Goal: Task Accomplishment & Management: Complete application form

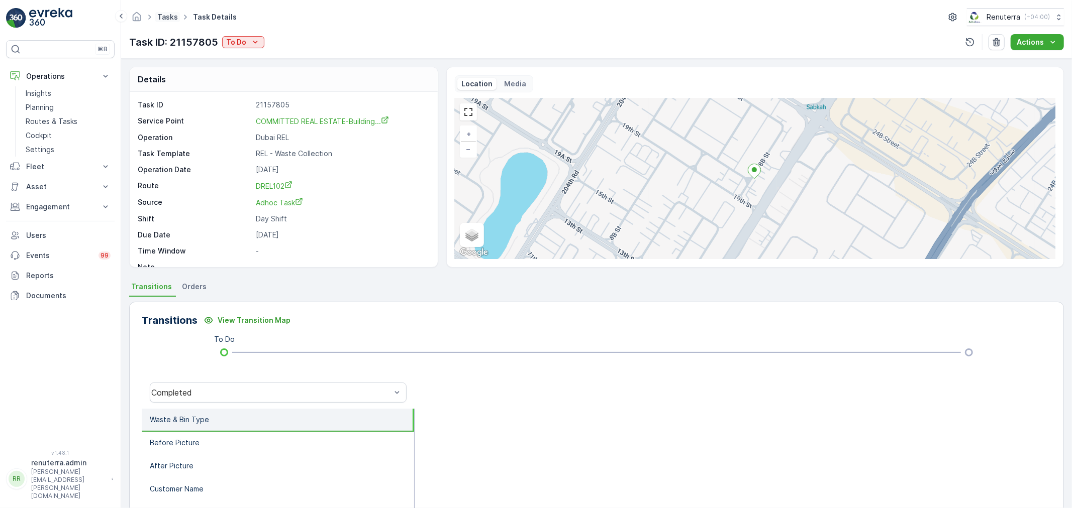
drag, startPoint x: 0, startPoint y: 0, endPoint x: 164, endPoint y: 18, distance: 164.7
click at [164, 18] on link "Tasks" at bounding box center [167, 17] width 21 height 9
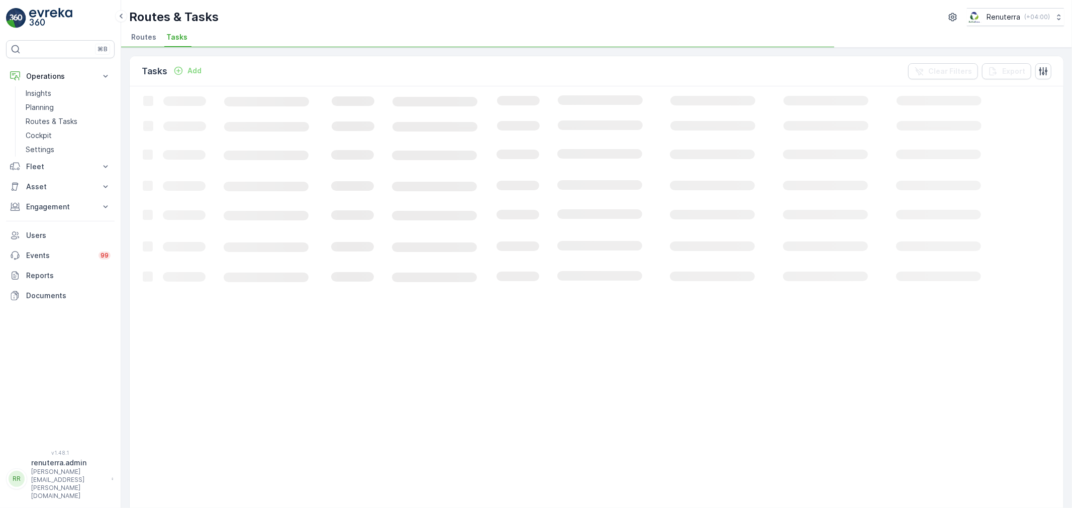
click at [158, 33] on li "Routes" at bounding box center [144, 38] width 31 height 17
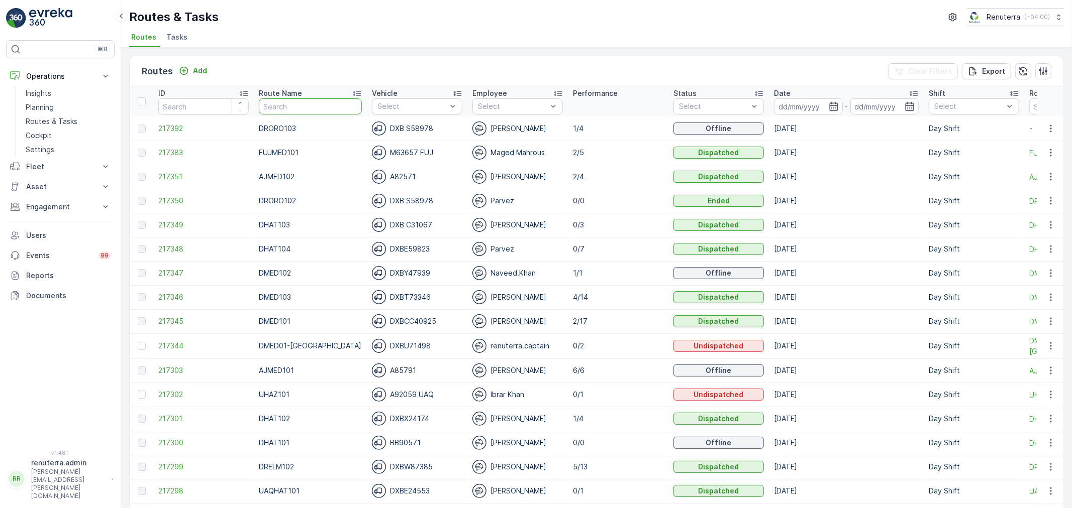
click at [312, 111] on input "text" at bounding box center [310, 106] width 103 height 16
drag, startPoint x: 787, startPoint y: 106, endPoint x: 796, endPoint y: 104, distance: 9.2
click at [791, 104] on input at bounding box center [808, 106] width 69 height 16
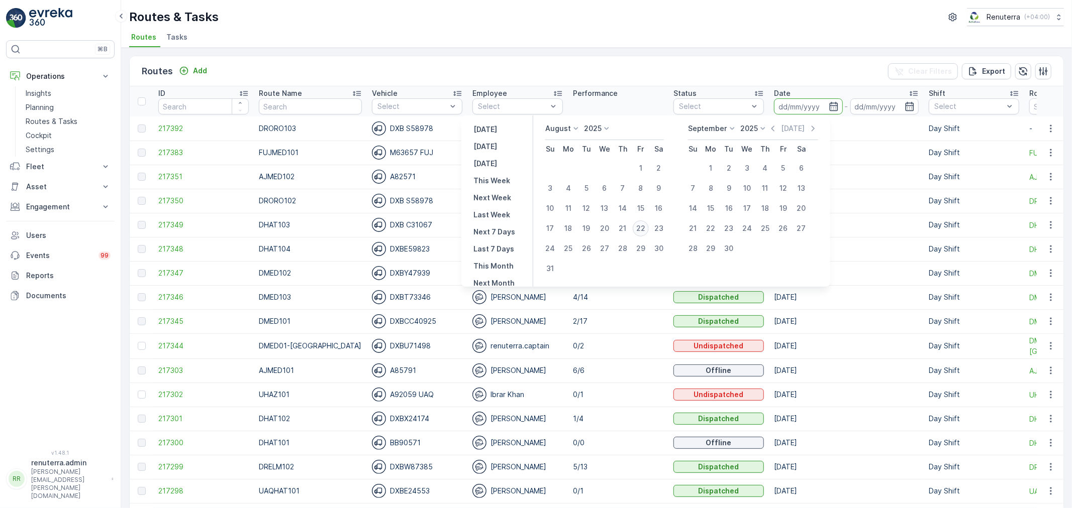
click at [648, 229] on div "22" at bounding box center [641, 229] width 16 height 16
type input "[DATE]"
click at [648, 229] on div "22" at bounding box center [641, 229] width 16 height 16
type input "[DATE]"
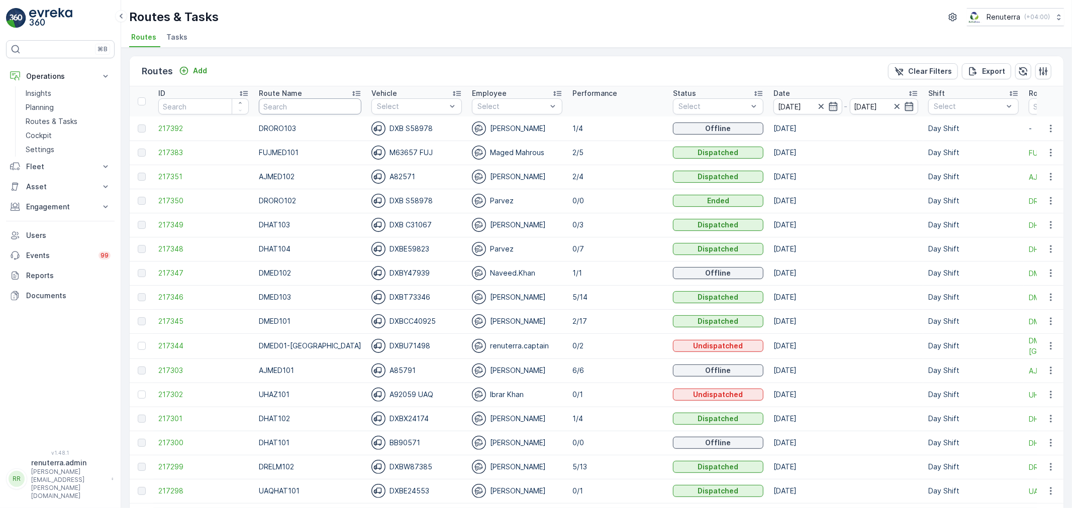
click at [283, 111] on input "text" at bounding box center [310, 106] width 102 height 16
type input "DHAT10"
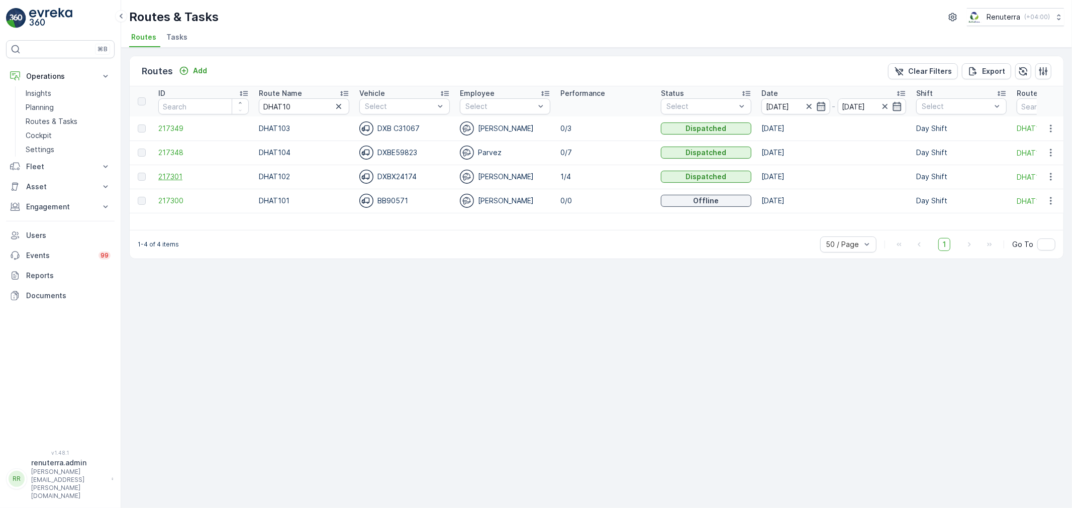
click at [176, 179] on span "217301" at bounding box center [203, 177] width 90 height 10
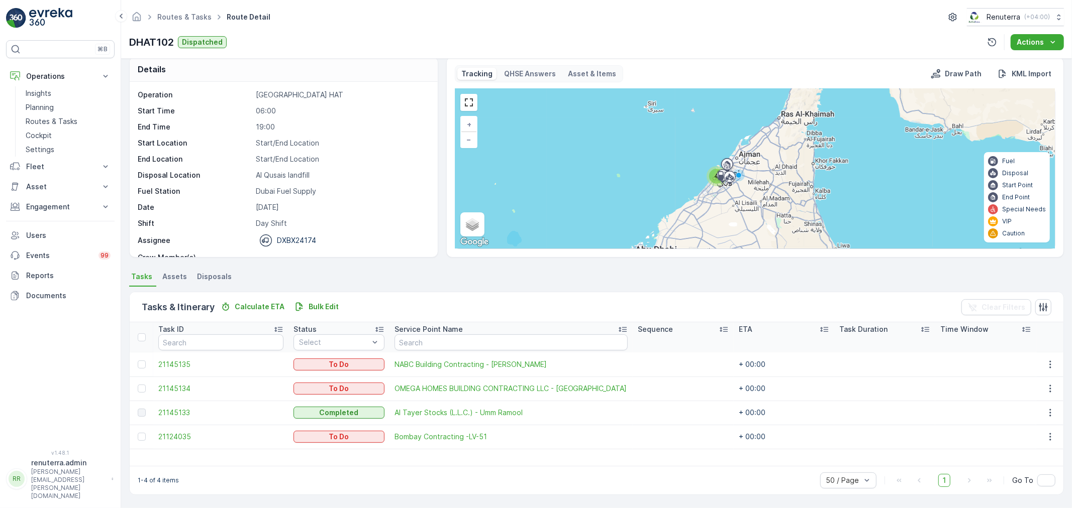
scroll to position [9, 0]
click at [171, 19] on link "Routes & Tasks" at bounding box center [184, 17] width 54 height 9
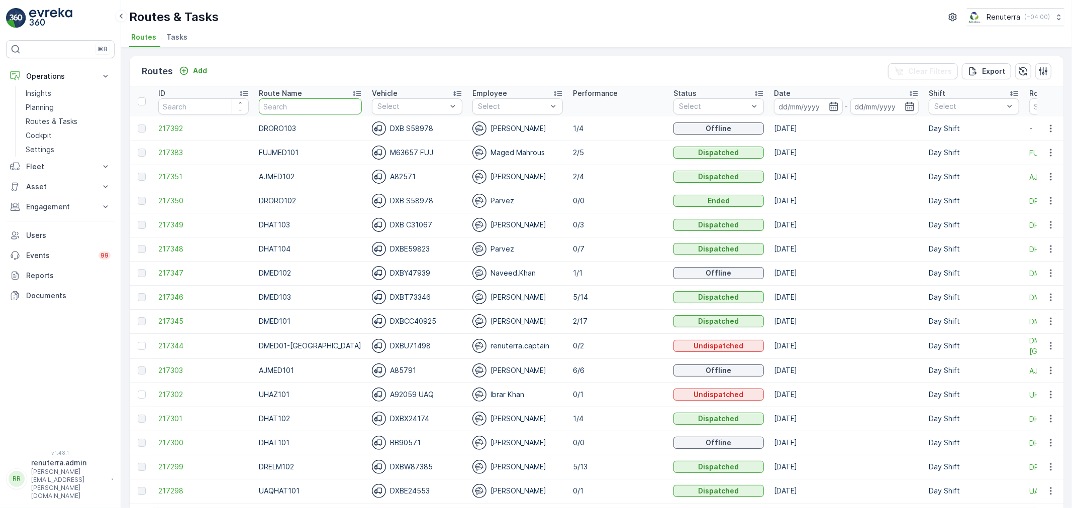
click at [284, 101] on input "text" at bounding box center [310, 106] width 103 height 16
type input "DREL101"
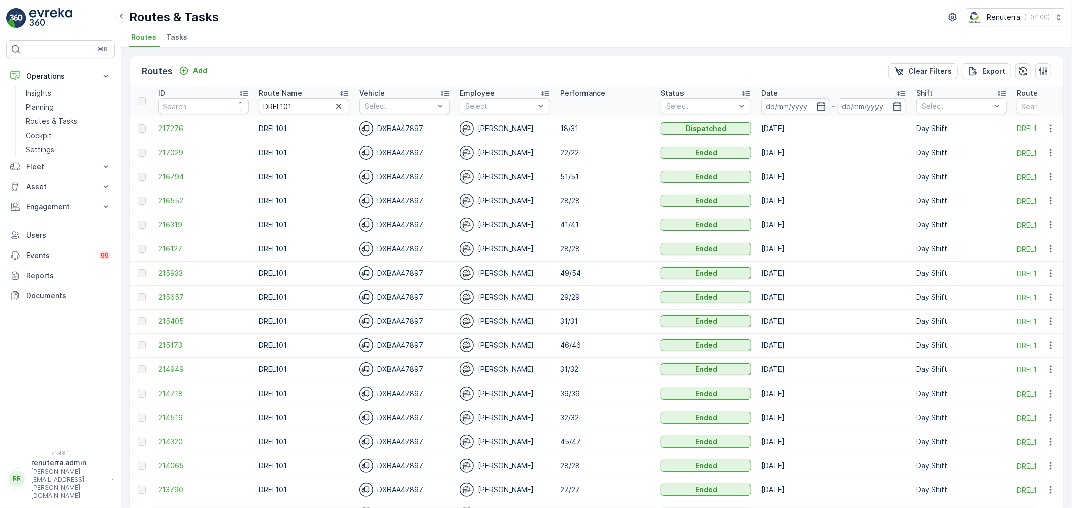
click at [179, 128] on span "217276" at bounding box center [203, 129] width 90 height 10
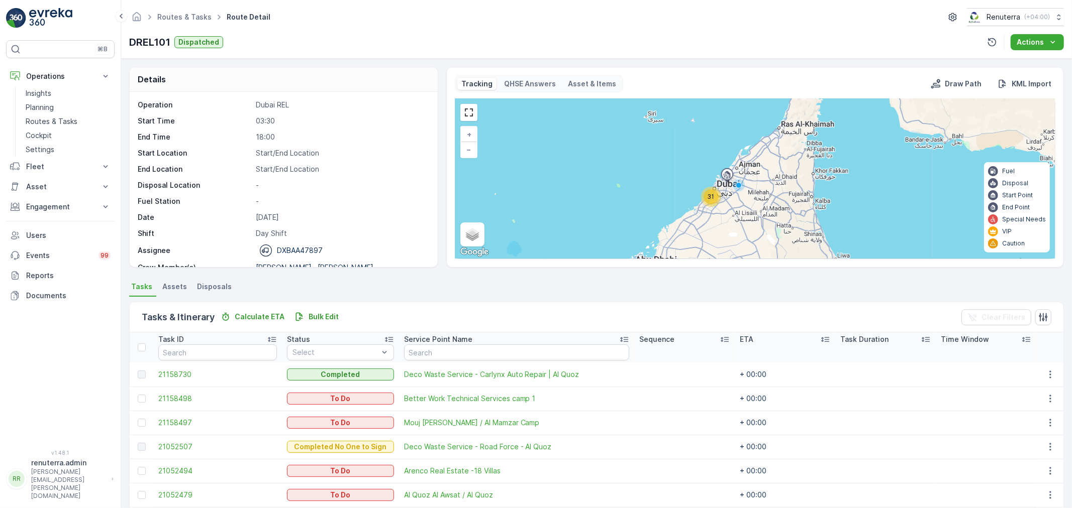
click at [710, 199] on span "31" at bounding box center [710, 197] width 7 height 8
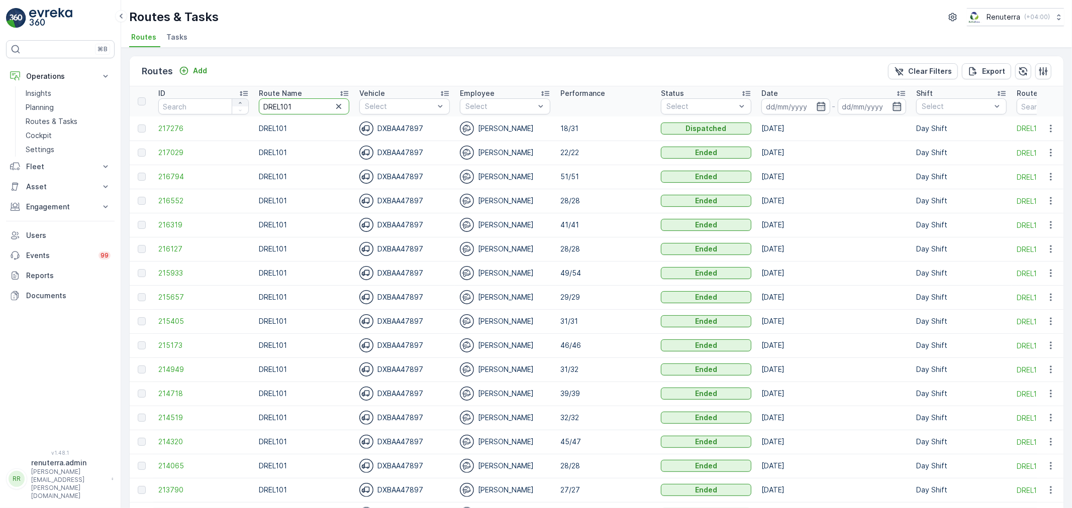
drag, startPoint x: 303, startPoint y: 111, endPoint x: 239, endPoint y: 98, distance: 65.0
click at [239, 98] on tr "ID Route Name DREL101 Vehicle Select Employee Select Performance Status Select …" at bounding box center [685, 101] width 1110 height 30
type input "DHAT104"
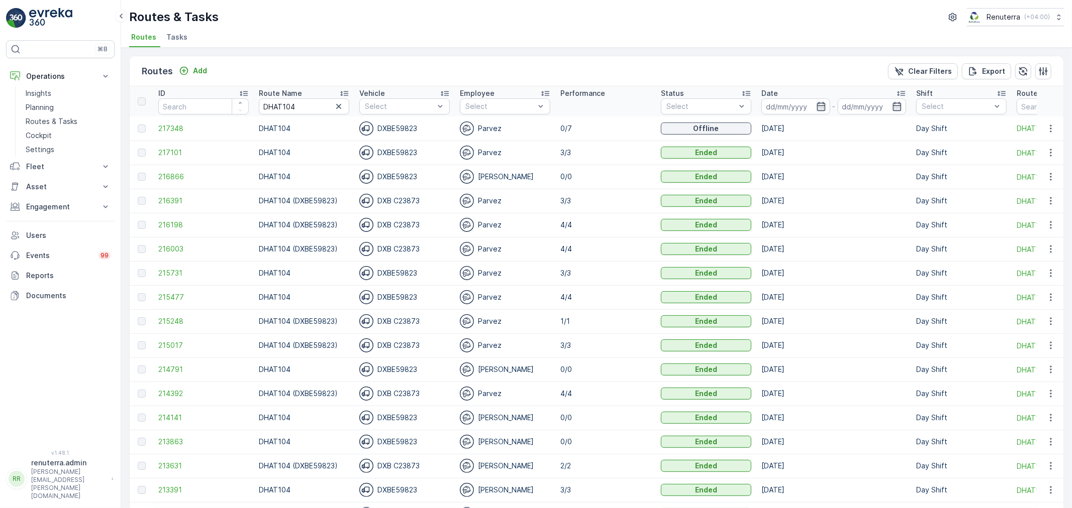
click at [306, 104] on input "DHAT104" at bounding box center [304, 106] width 90 height 16
type input "DHAT1"
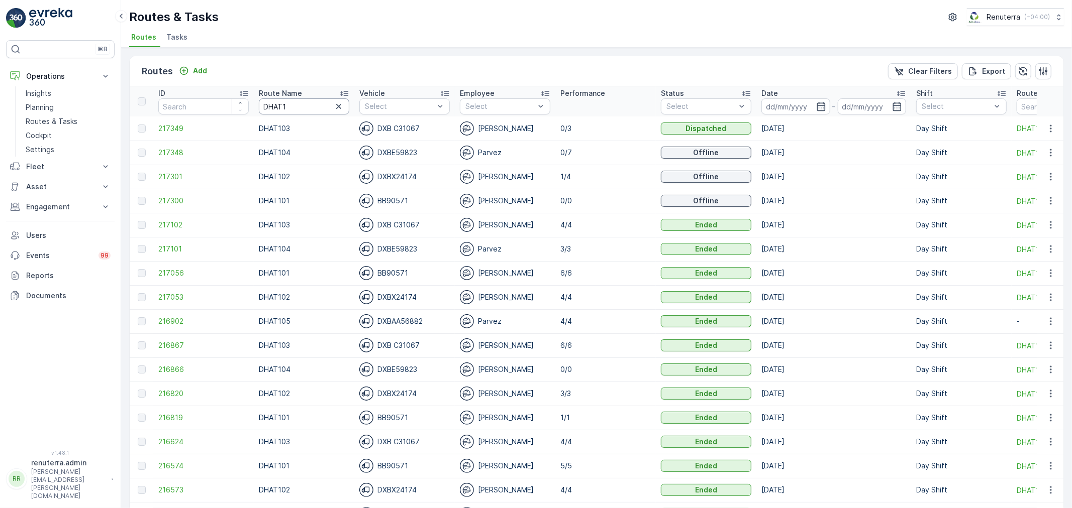
drag, startPoint x: 290, startPoint y: 106, endPoint x: 155, endPoint y: 118, distance: 135.6
click at [167, 116] on tr "ID Route Name DHAT1 Vehicle Select Employee Select Performance Status Select Da…" at bounding box center [685, 101] width 1110 height 30
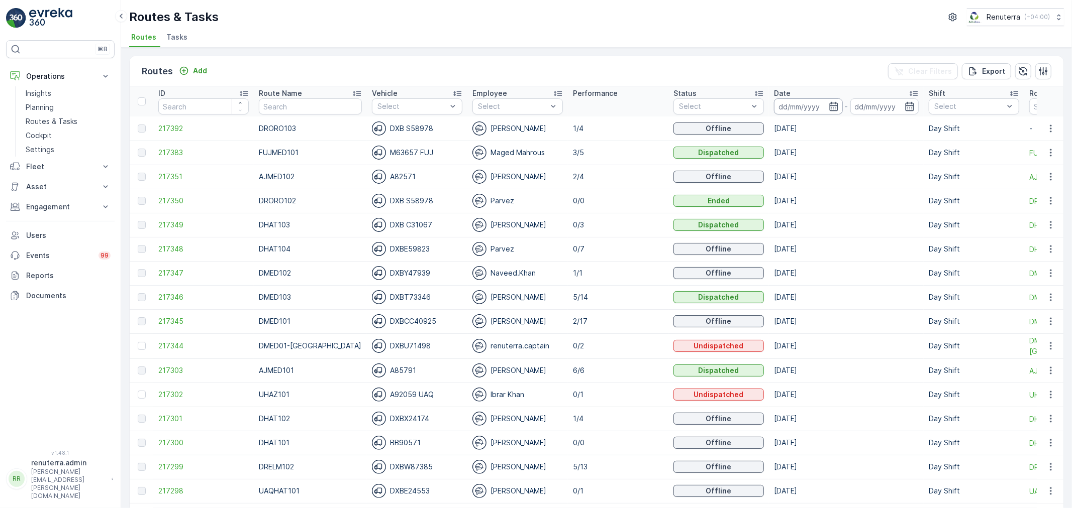
click at [784, 102] on input at bounding box center [808, 106] width 69 height 16
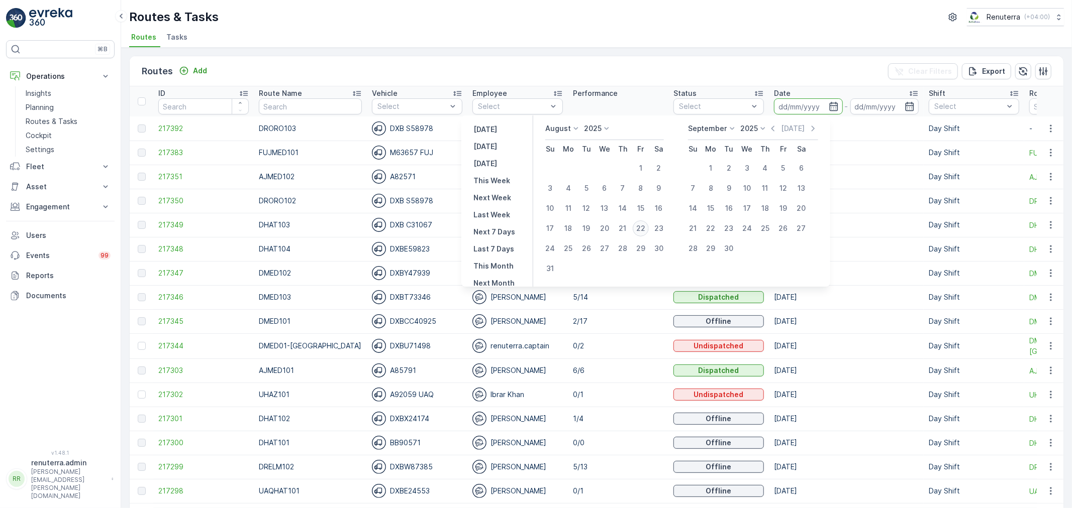
click at [645, 229] on div "22" at bounding box center [641, 229] width 16 height 16
type input "[DATE]"
click at [645, 229] on div "22" at bounding box center [641, 229] width 16 height 16
type input "[DATE]"
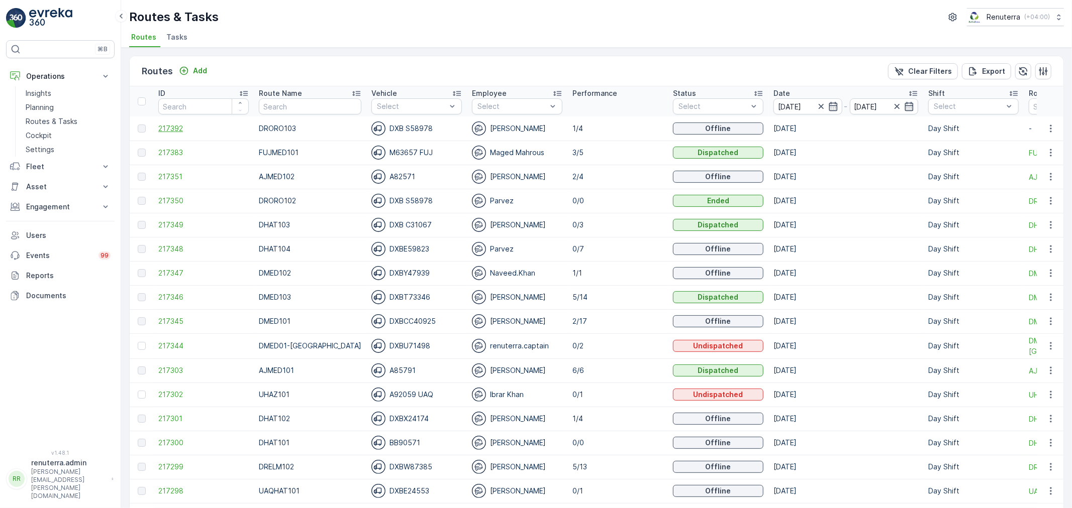
click at [189, 131] on span "217392" at bounding box center [203, 129] width 90 height 10
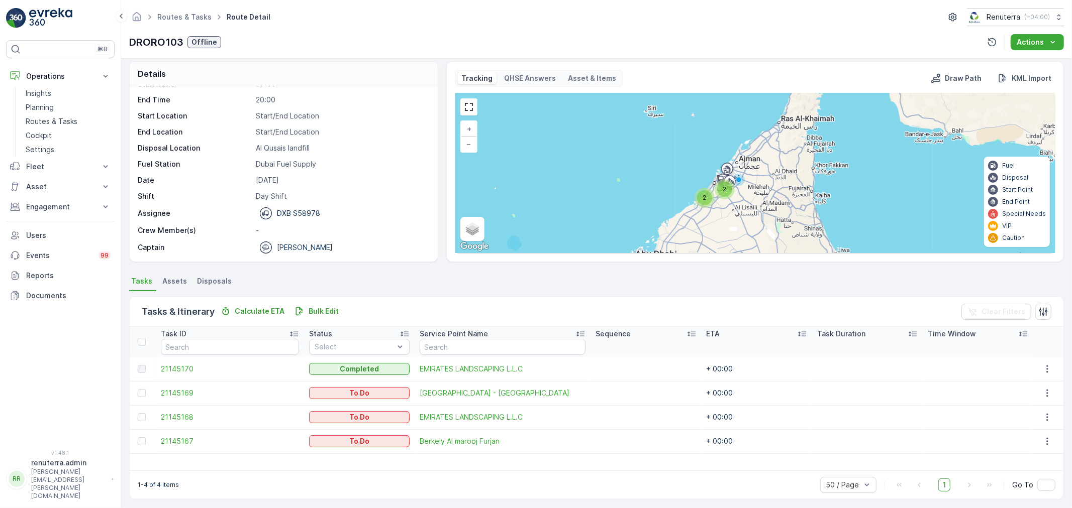
scroll to position [9, 0]
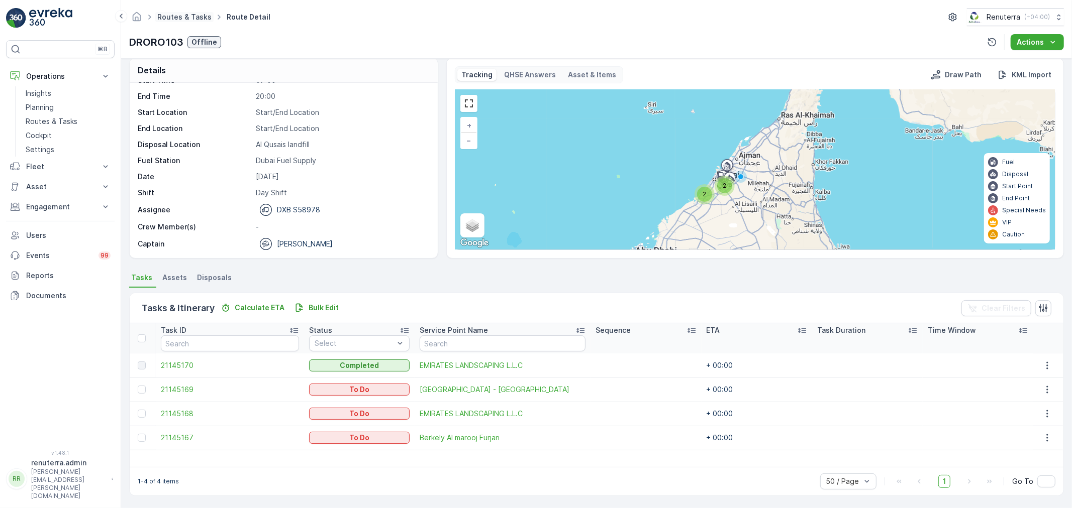
click at [188, 17] on link "Routes & Tasks" at bounding box center [184, 17] width 54 height 9
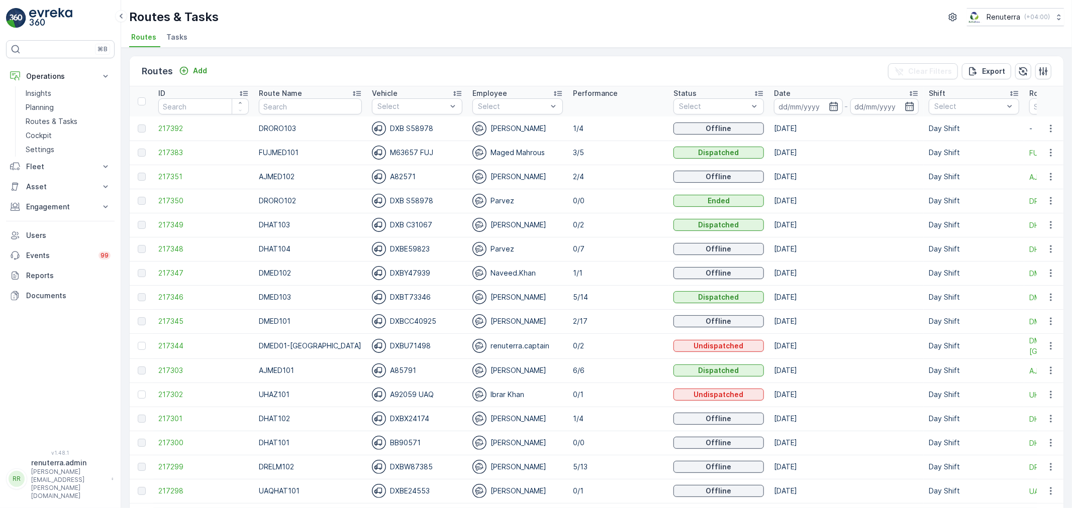
click at [278, 108] on input "text" at bounding box center [310, 106] width 103 height 16
type input "DHAT"
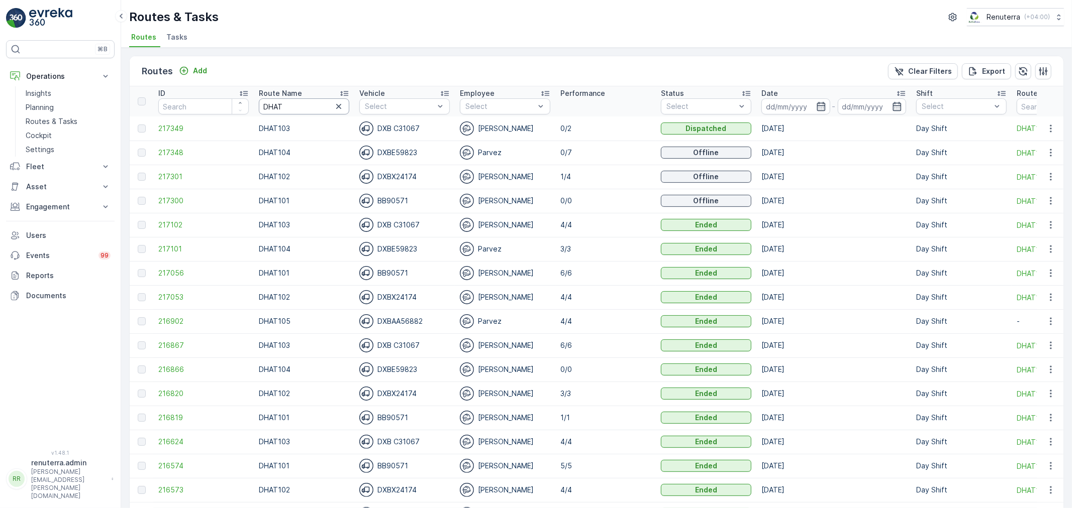
click at [292, 106] on input "DHAT" at bounding box center [304, 106] width 90 height 16
type input "DHAT104"
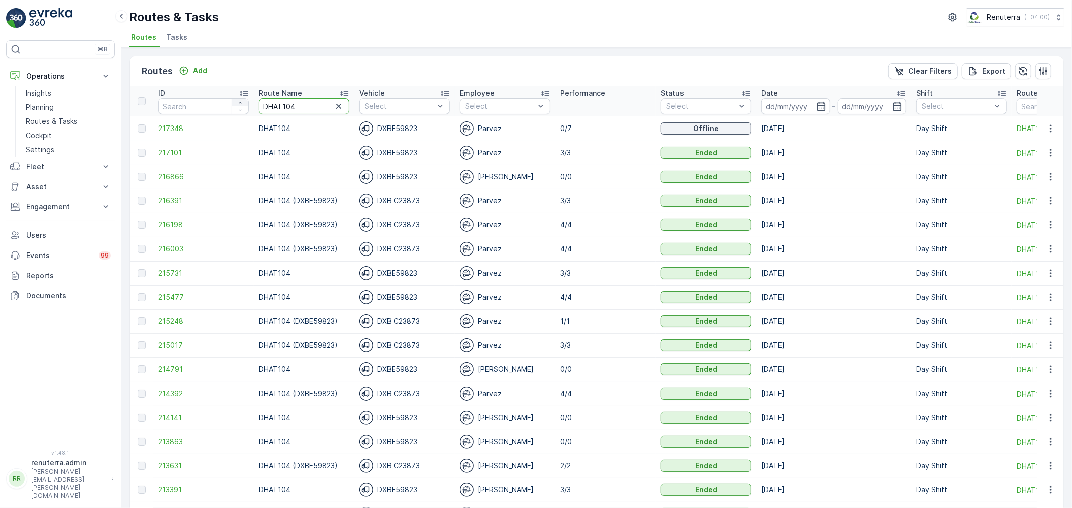
drag, startPoint x: 305, startPoint y: 112, endPoint x: 245, endPoint y: 99, distance: 62.1
click at [245, 99] on tr "ID Route Name DHAT104 Vehicle Select Employee Select Performance Status Select …" at bounding box center [685, 101] width 1110 height 30
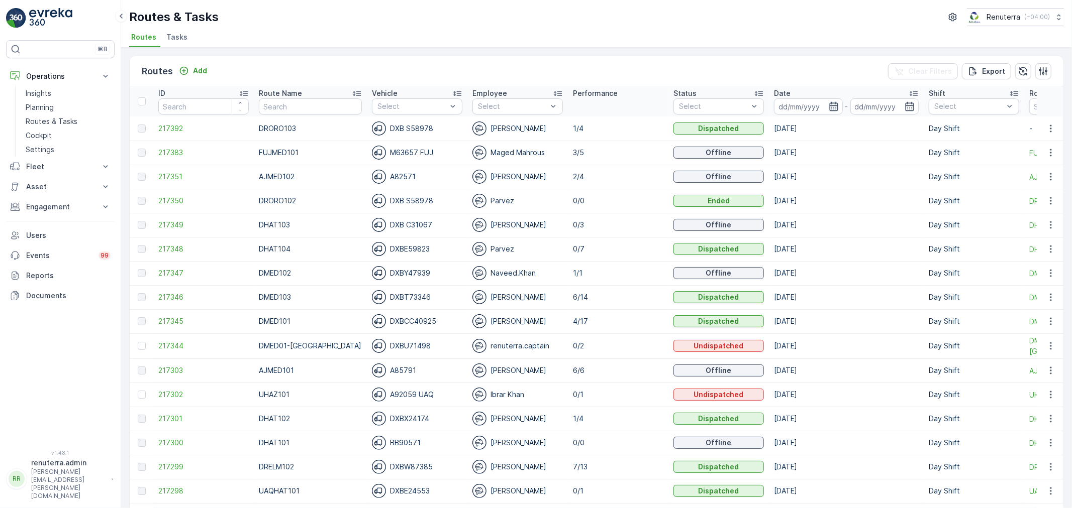
click at [828, 108] on icon "button" at bounding box center [833, 106] width 10 height 10
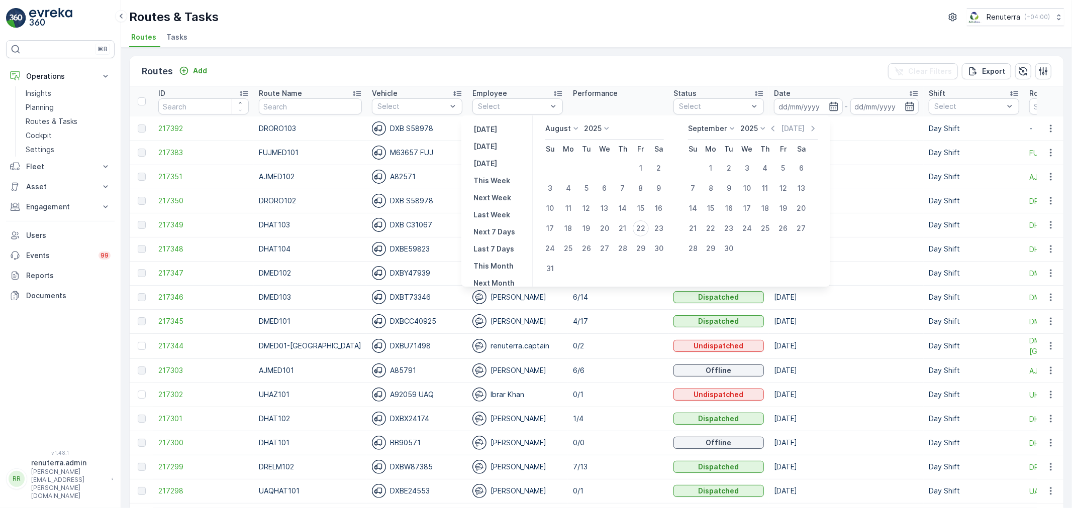
click at [560, 77] on div "Routes Add Clear Filters Export" at bounding box center [596, 71] width 933 height 30
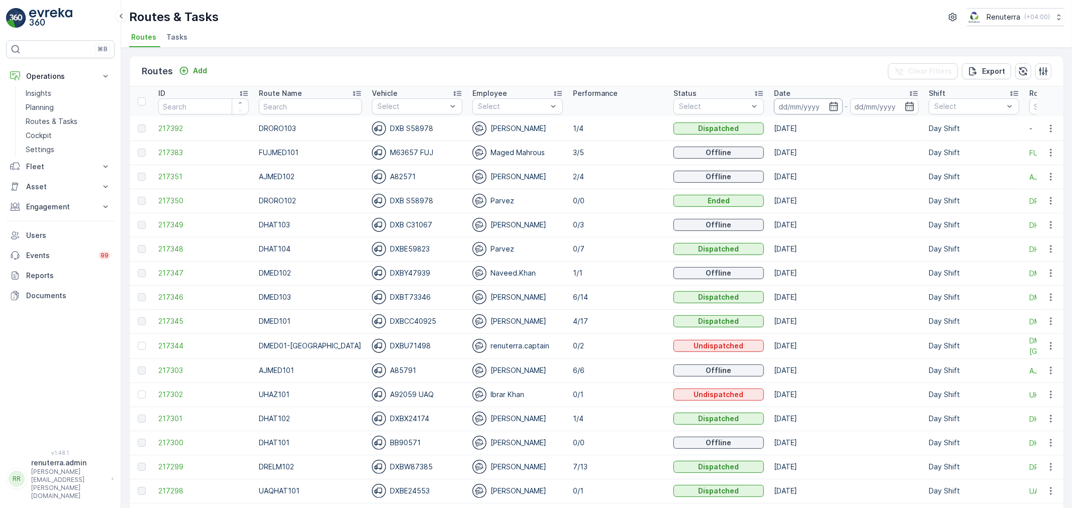
click at [797, 110] on input at bounding box center [808, 106] width 69 height 16
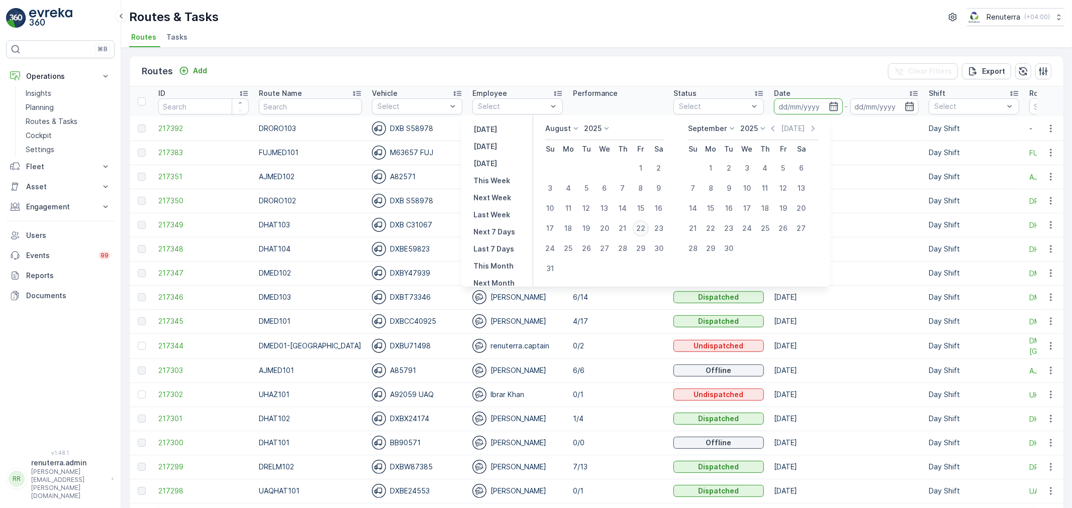
click at [647, 228] on div "22" at bounding box center [641, 229] width 16 height 16
type input "[DATE]"
click at [647, 228] on div "22" at bounding box center [641, 229] width 16 height 16
type input "[DATE]"
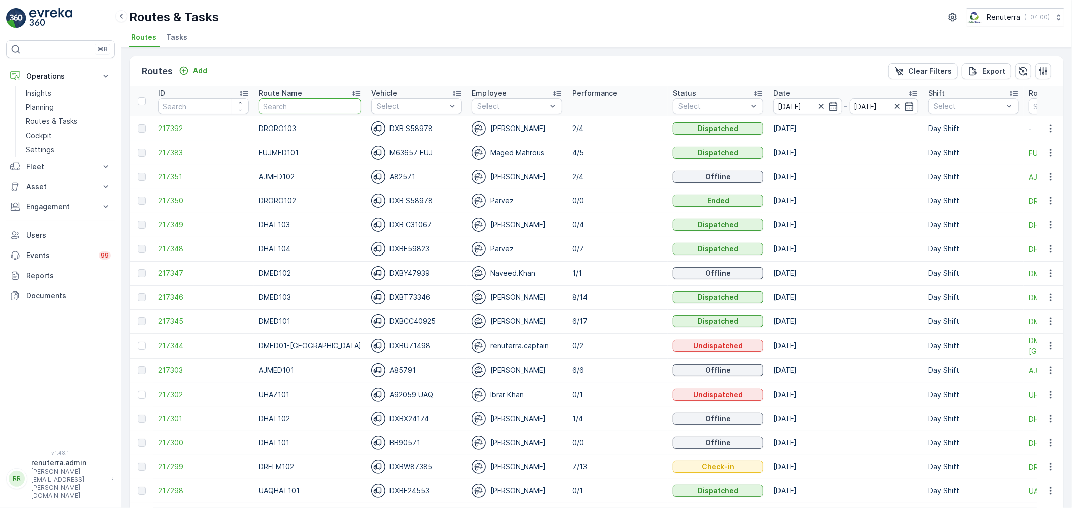
click at [302, 110] on input "text" at bounding box center [310, 106] width 102 height 16
type input "dhat"
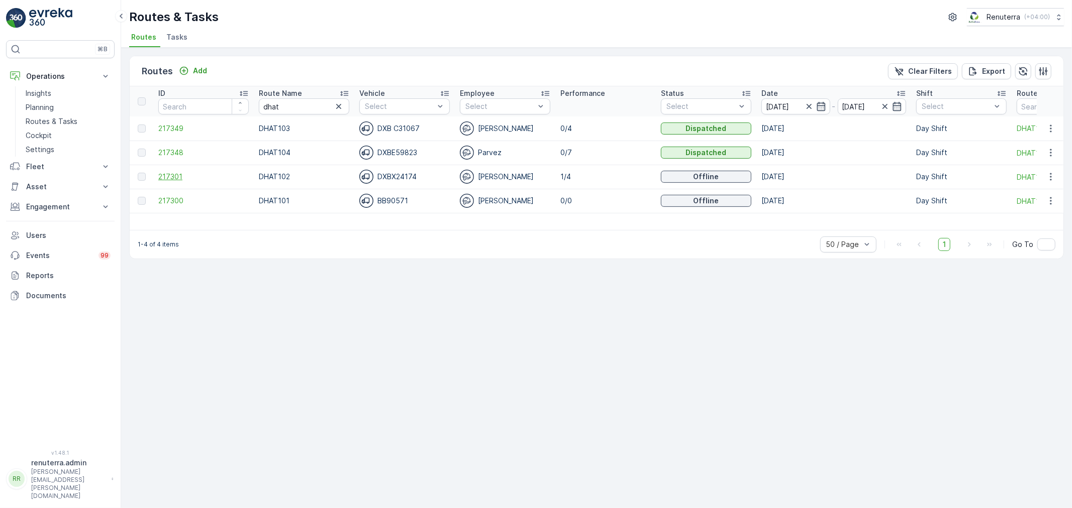
click at [176, 176] on span "217301" at bounding box center [203, 177] width 90 height 10
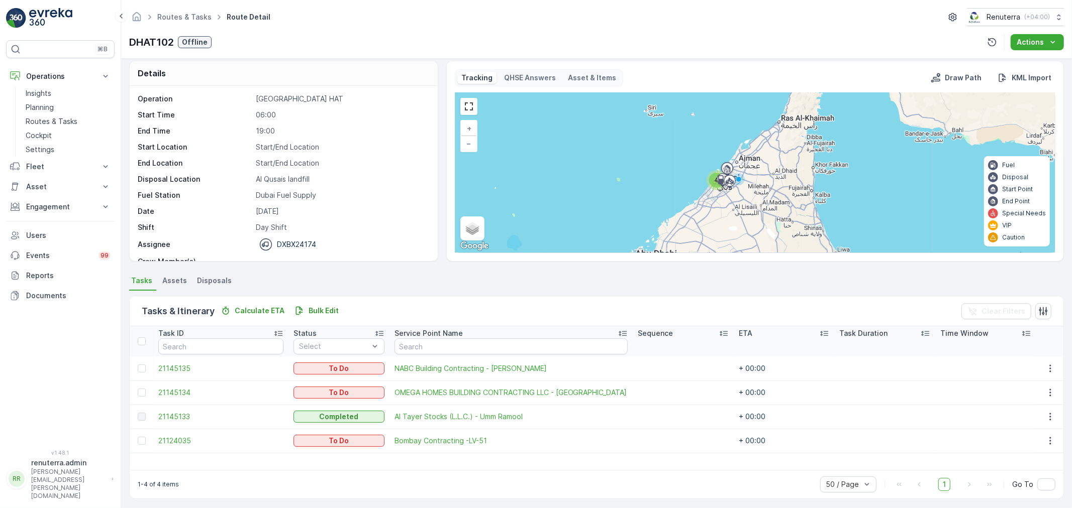
scroll to position [9, 0]
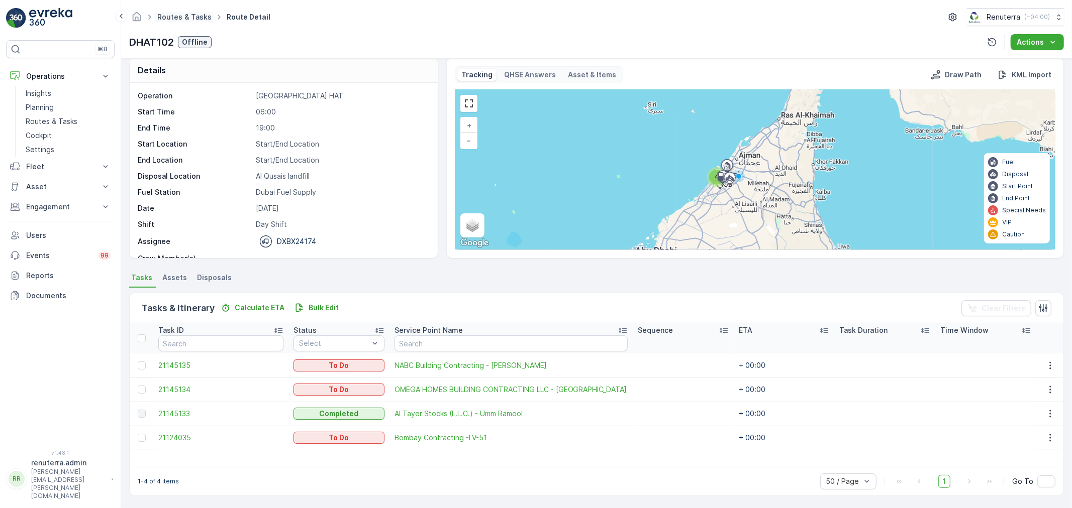
click at [178, 13] on link "Routes & Tasks" at bounding box center [184, 17] width 54 height 9
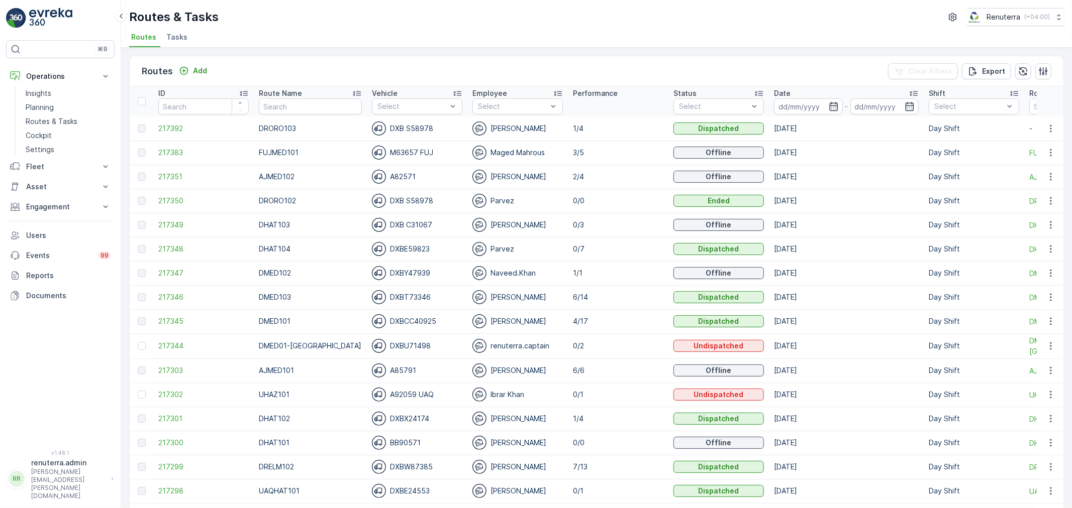
click at [295, 108] on input "text" at bounding box center [310, 106] width 103 height 16
click at [790, 104] on input at bounding box center [808, 106] width 69 height 16
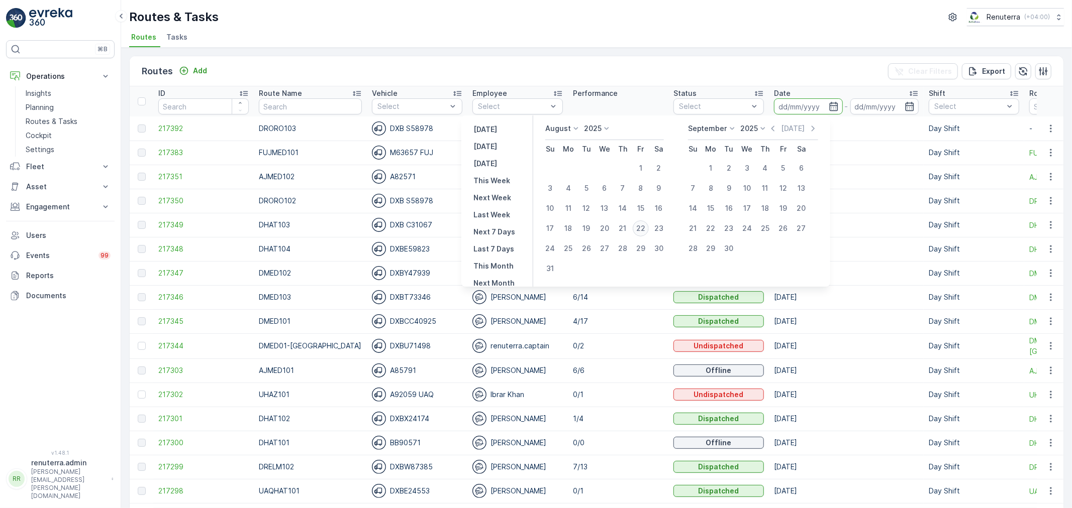
click at [640, 232] on div "22" at bounding box center [641, 229] width 16 height 16
type input "[DATE]"
click at [640, 232] on div "22" at bounding box center [641, 229] width 16 height 16
type input "[DATE]"
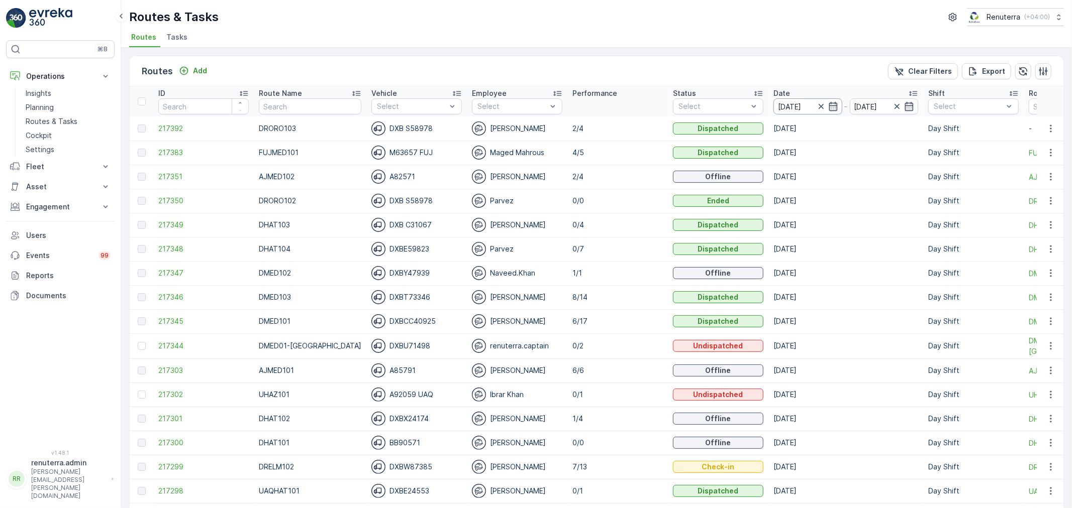
click at [785, 104] on input "[DATE]" at bounding box center [807, 106] width 69 height 16
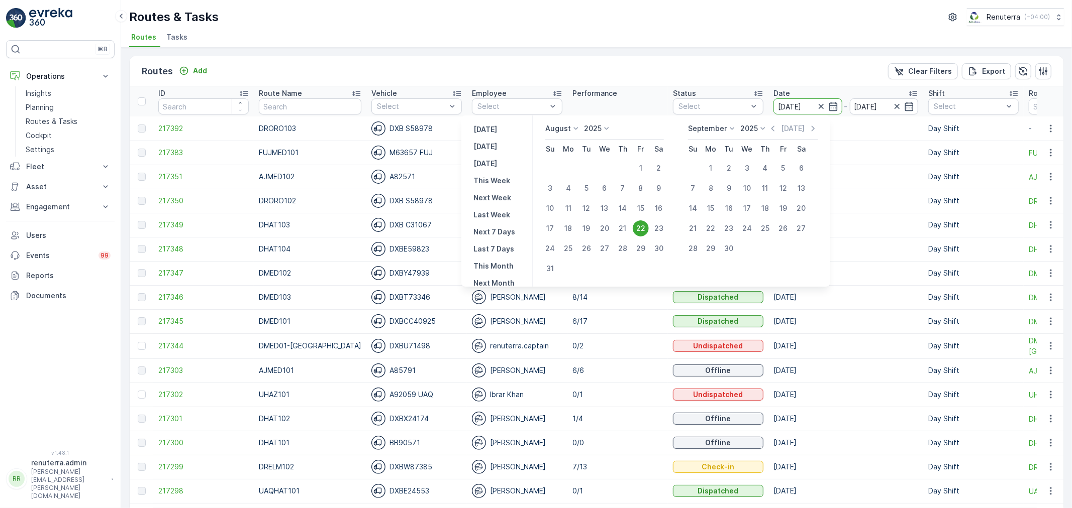
click at [647, 230] on div "22" at bounding box center [641, 229] width 16 height 16
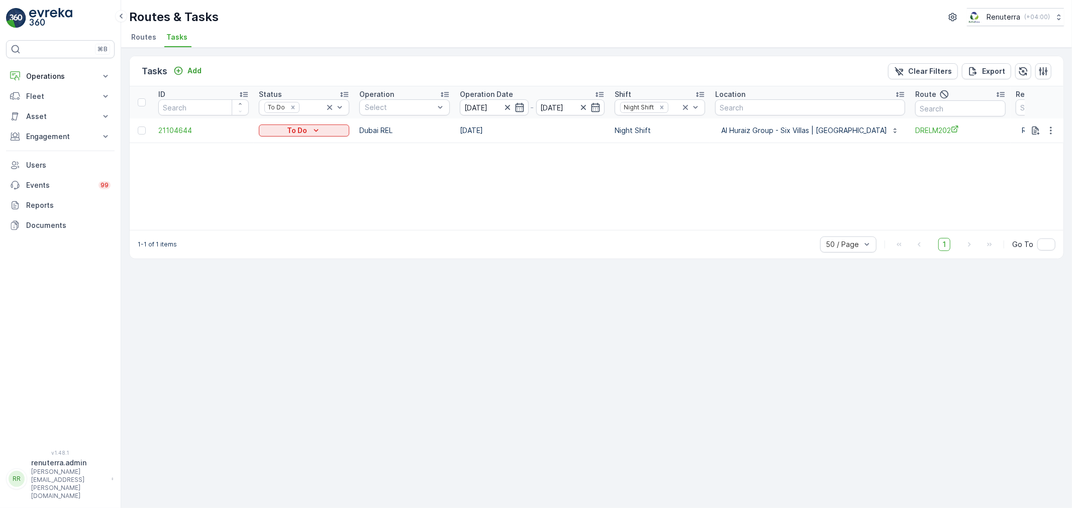
drag, startPoint x: 66, startPoint y: 81, endPoint x: 58, endPoint y: 114, distance: 33.0
click at [64, 82] on button "Operations" at bounding box center [60, 76] width 109 height 20
click at [53, 109] on link "Planning" at bounding box center [68, 107] width 93 height 14
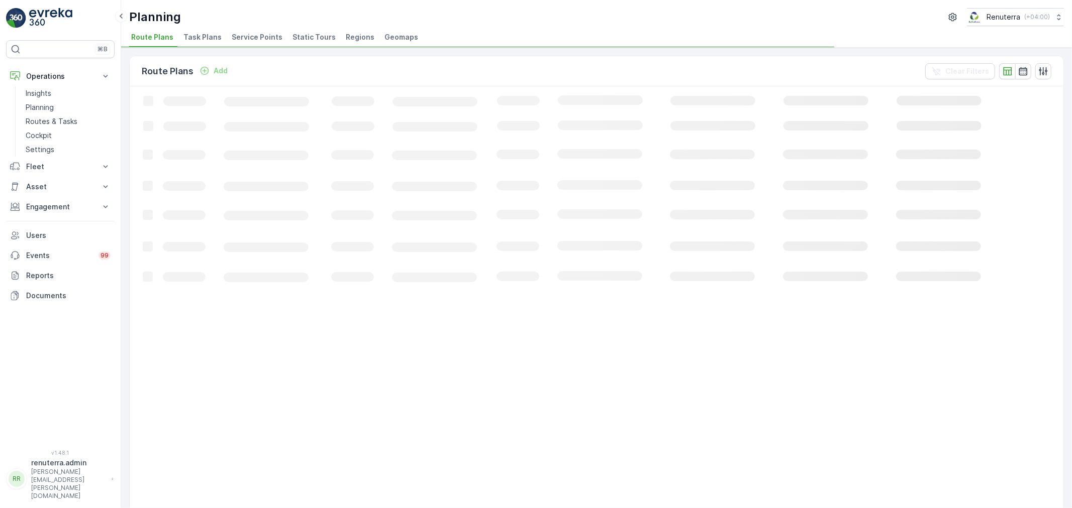
click at [259, 40] on span "Service Points" at bounding box center [257, 37] width 51 height 10
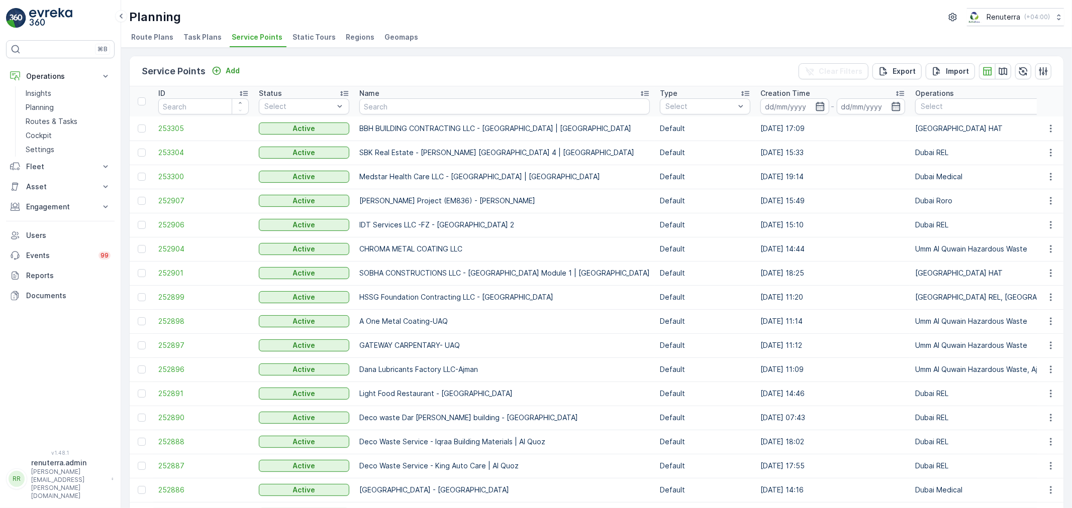
click at [382, 115] on th "Name" at bounding box center [504, 101] width 300 height 30
click at [380, 109] on input "text" at bounding box center [504, 106] width 290 height 16
type input "bara"
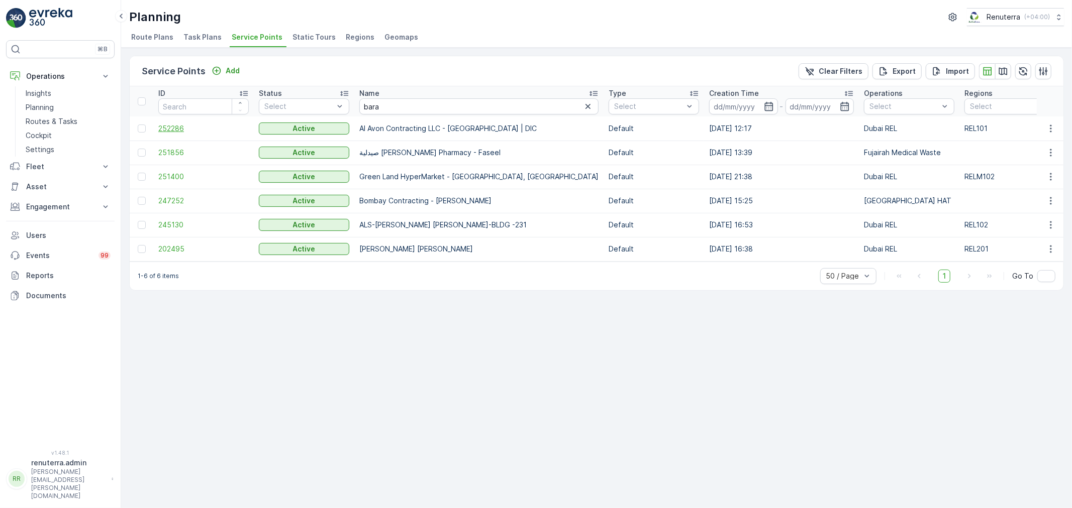
click at [180, 129] on span "252286" at bounding box center [203, 129] width 90 height 10
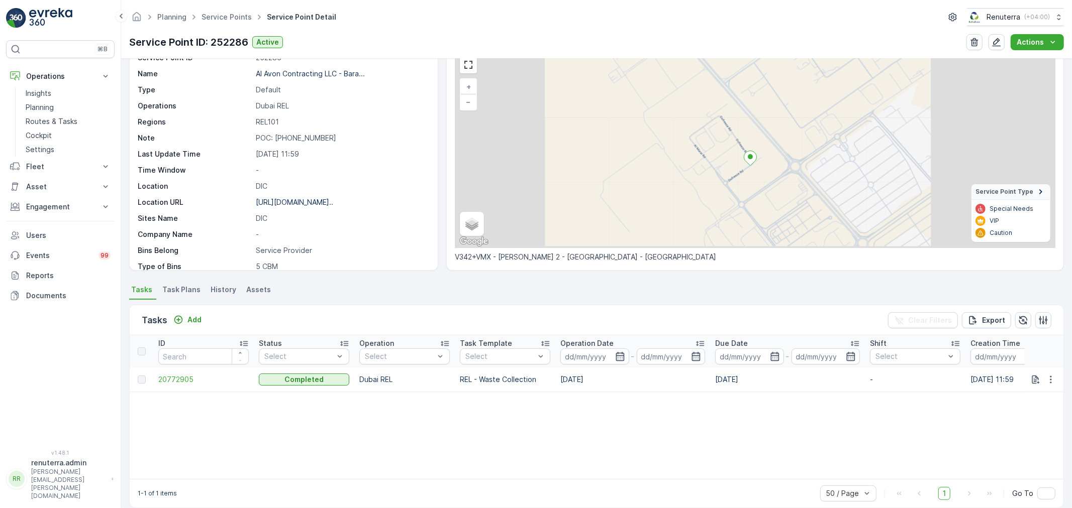
scroll to position [59, 0]
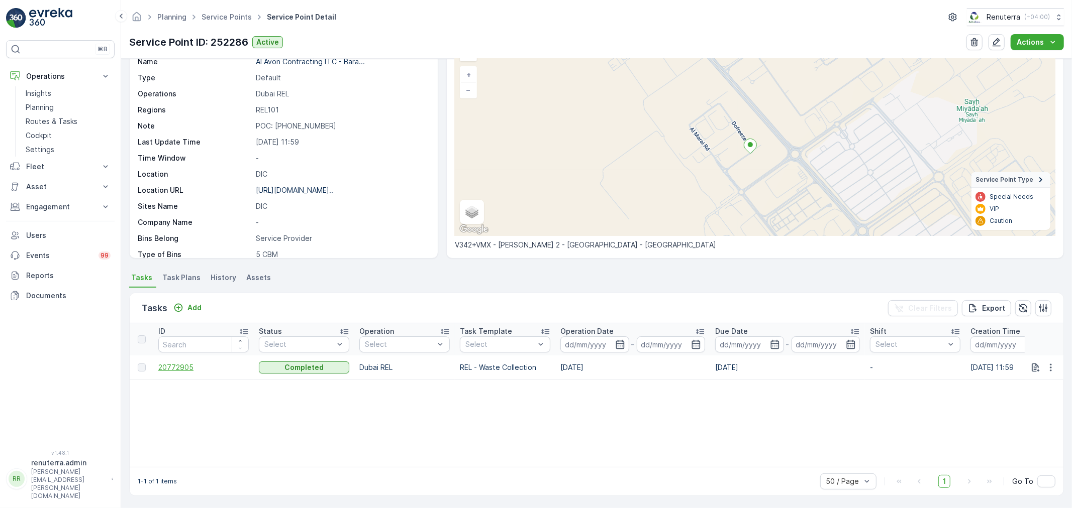
click at [203, 366] on span "20772905" at bounding box center [203, 368] width 90 height 10
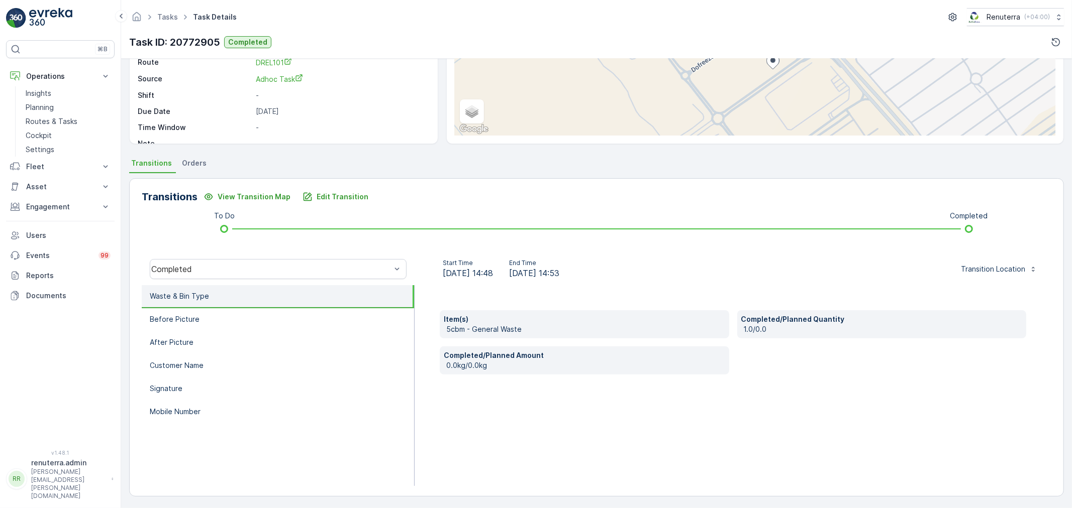
scroll to position [124, 0]
click at [310, 319] on li "Before Picture" at bounding box center [278, 319] width 272 height 23
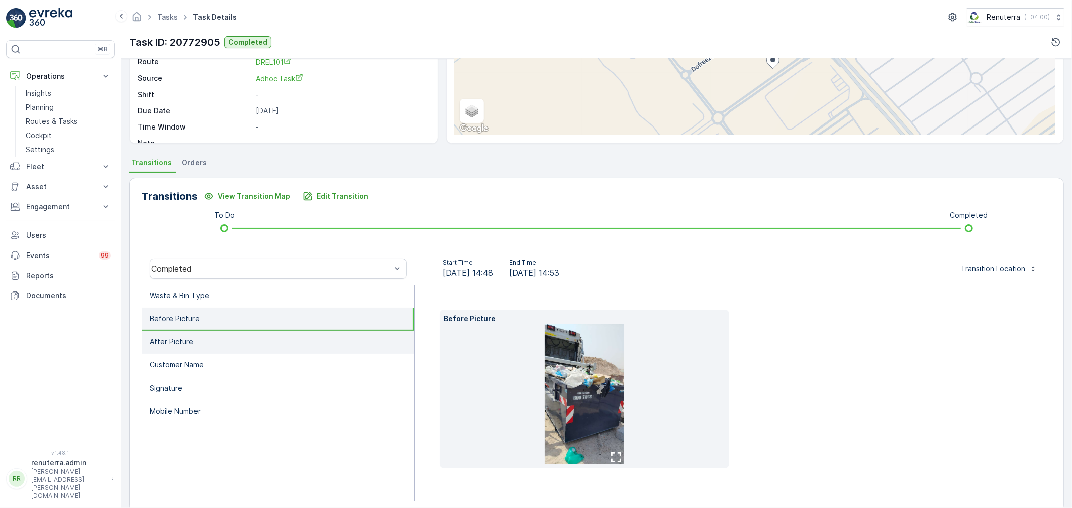
click at [310, 333] on li "After Picture" at bounding box center [278, 342] width 272 height 23
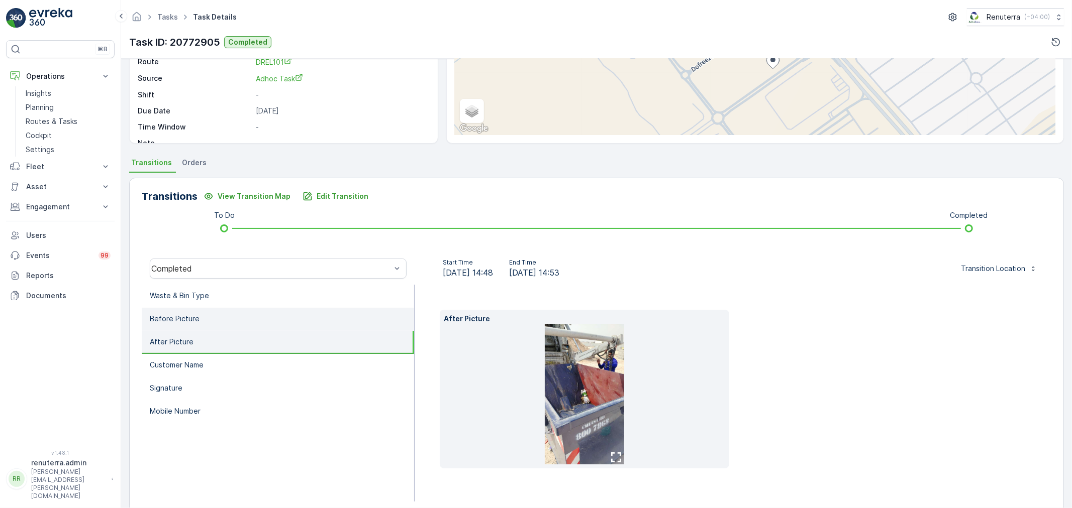
click at [310, 322] on li "Before Picture" at bounding box center [278, 319] width 272 height 23
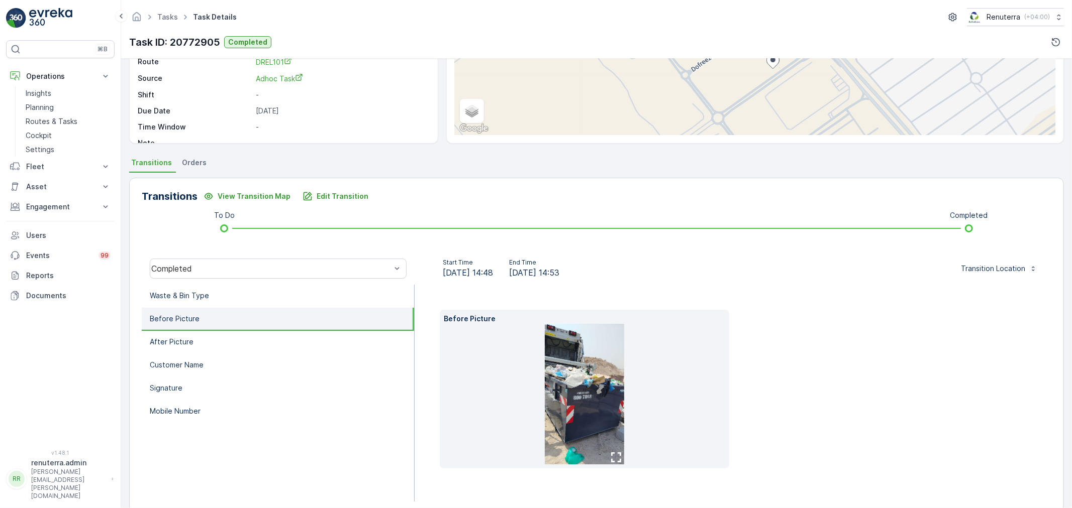
click at [589, 375] on img at bounding box center [584, 394] width 79 height 141
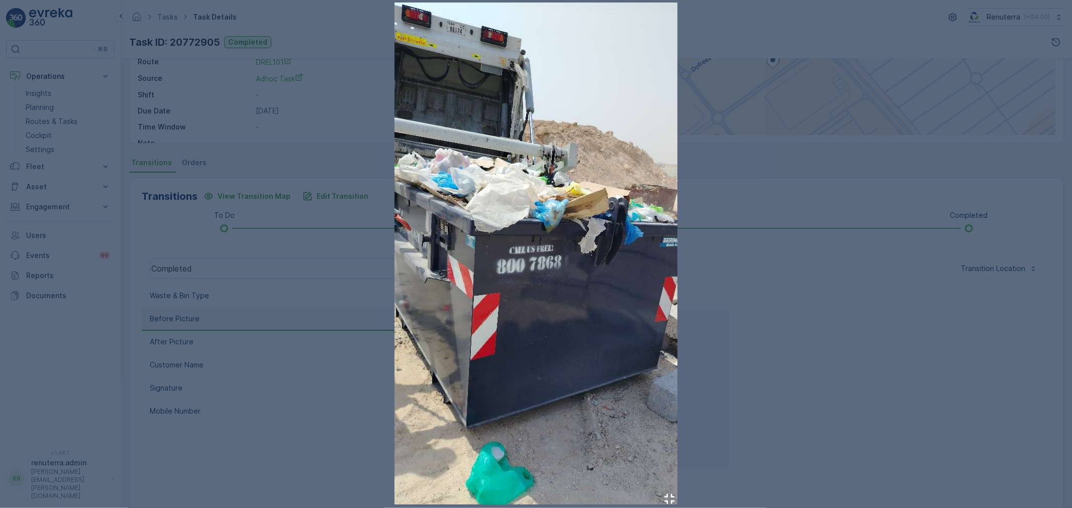
click at [867, 372] on div at bounding box center [536, 254] width 1072 height 508
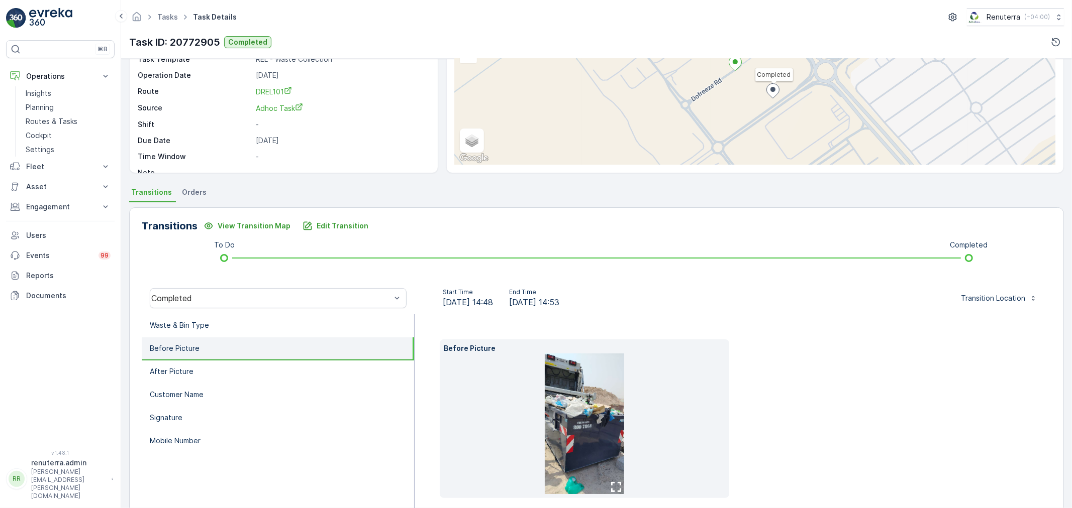
scroll to position [0, 0]
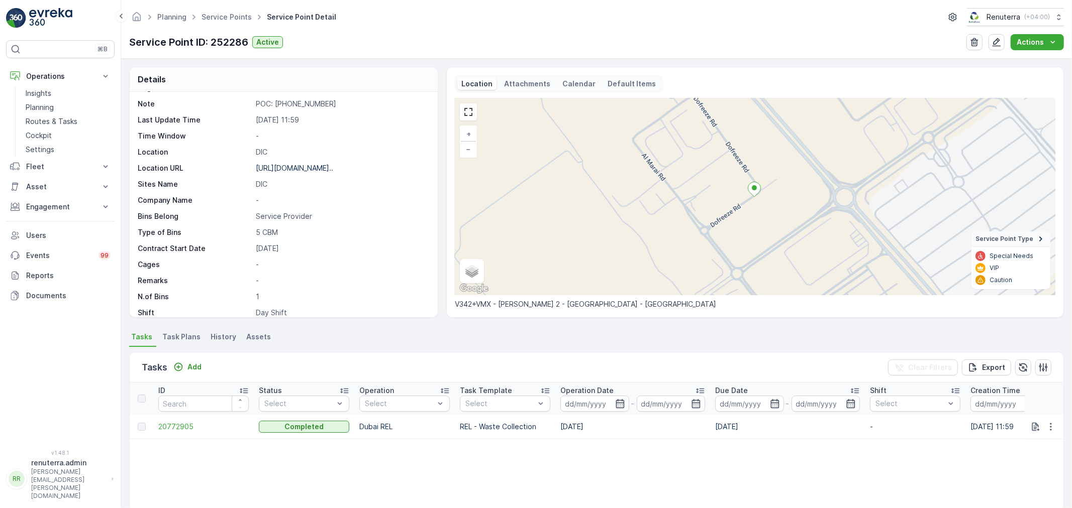
scroll to position [112, 0]
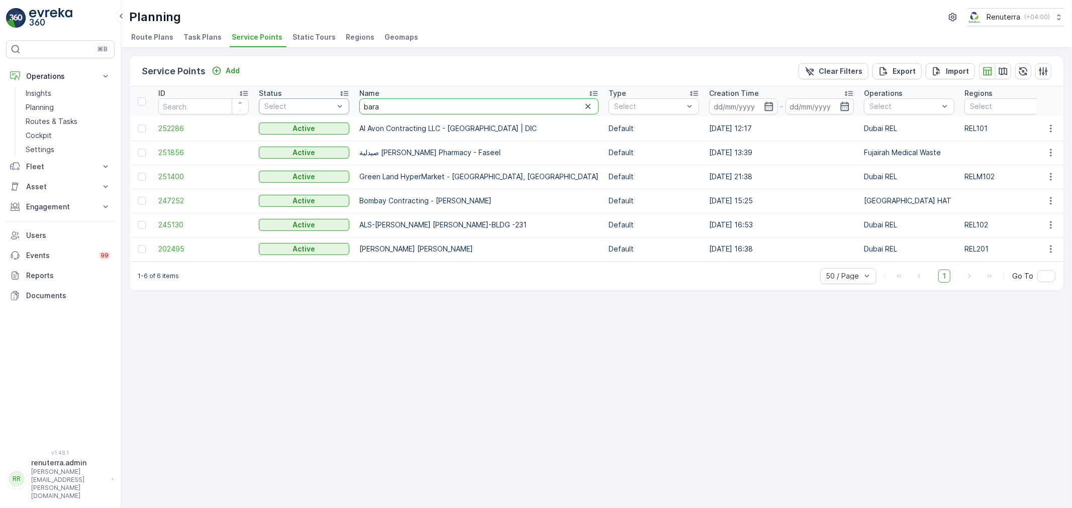
drag, startPoint x: 389, startPoint y: 112, endPoint x: 333, endPoint y: 111, distance: 56.3
type input "Avon"
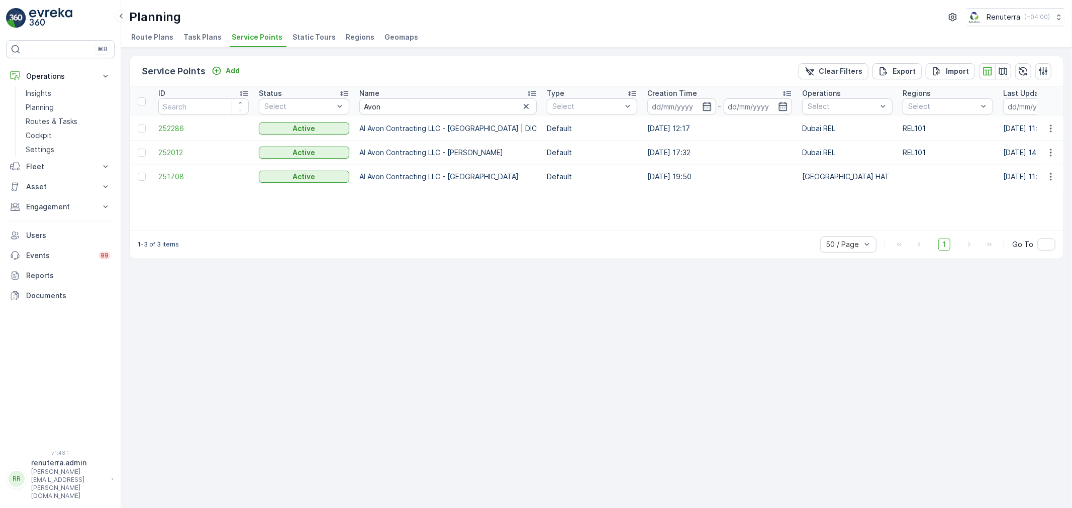
click at [173, 146] on td "252012" at bounding box center [203, 153] width 100 height 24
click at [173, 151] on span "252012" at bounding box center [203, 153] width 90 height 10
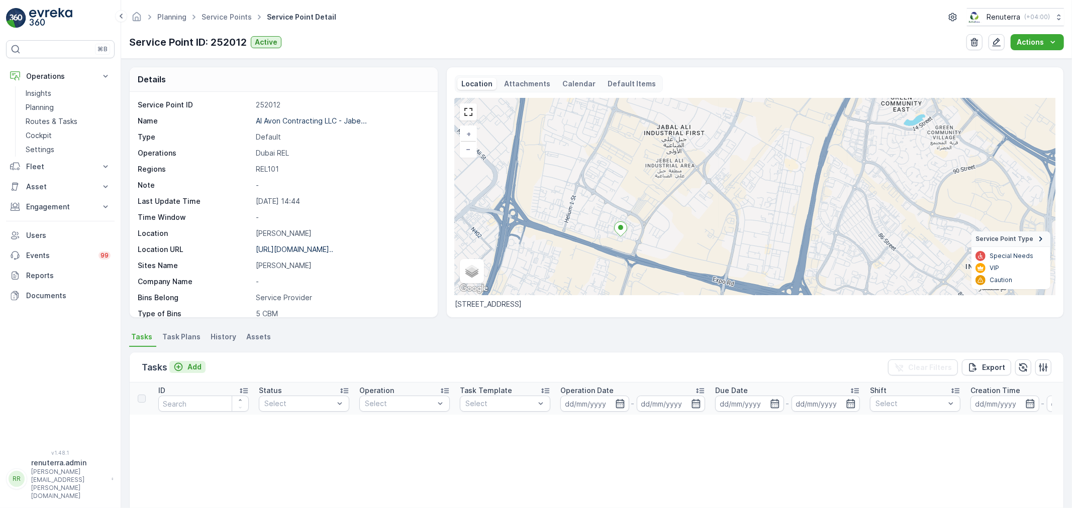
click at [197, 362] on p "Add" at bounding box center [194, 367] width 14 height 10
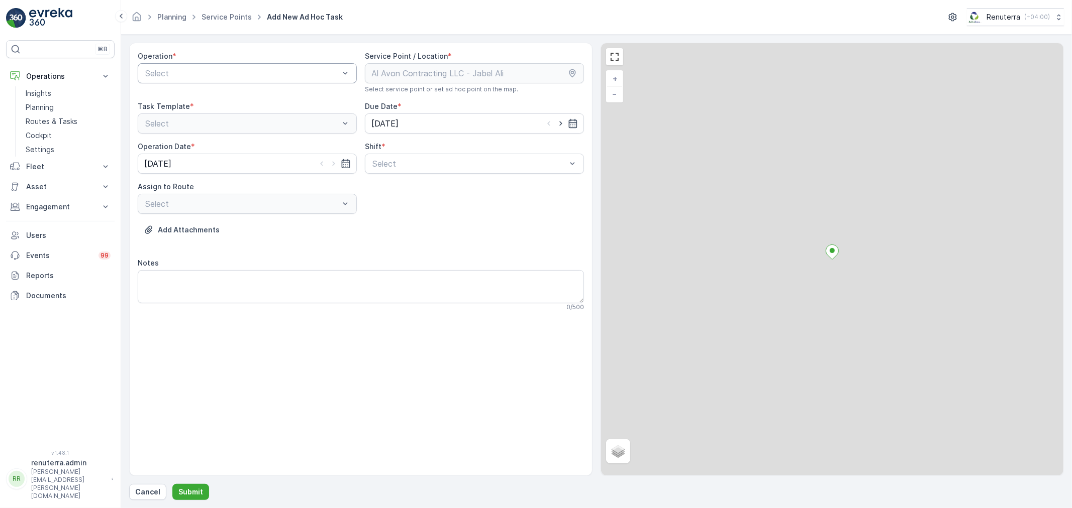
click at [198, 83] on div "Operation * Select" at bounding box center [247, 72] width 219 height 42
click at [192, 73] on div at bounding box center [242, 73] width 196 height 9
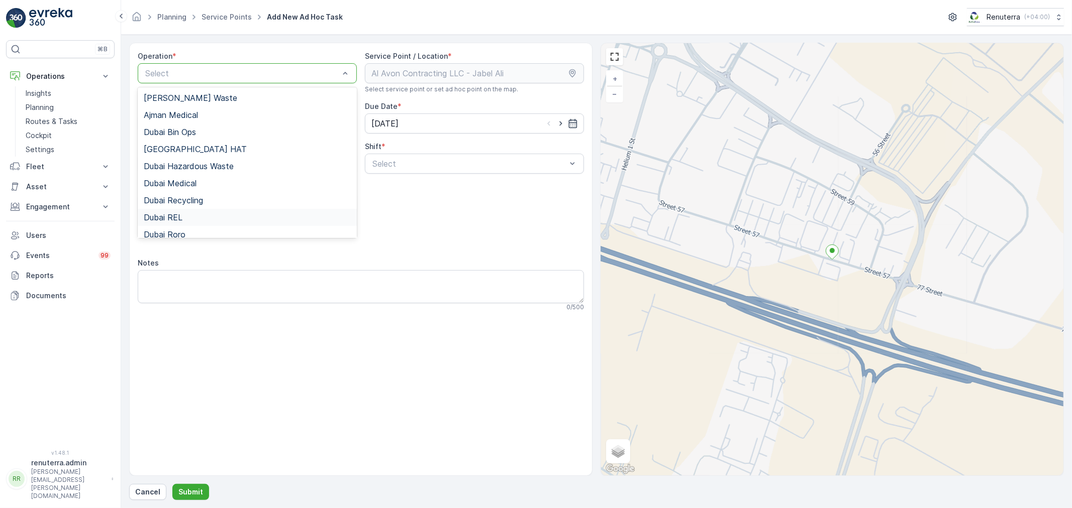
click at [204, 212] on div "Dubai REL" at bounding box center [247, 217] width 219 height 17
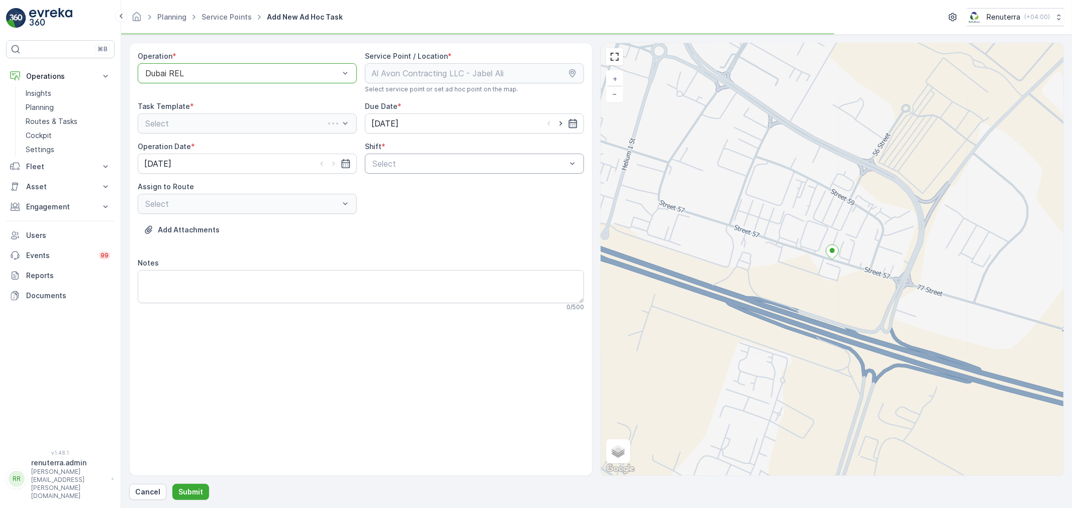
click at [402, 166] on div at bounding box center [469, 163] width 196 height 9
drag, startPoint x: 405, startPoint y: 184, endPoint x: 362, endPoint y: 197, distance: 45.3
click at [388, 187] on span "Day Shift" at bounding box center [389, 188] width 36 height 9
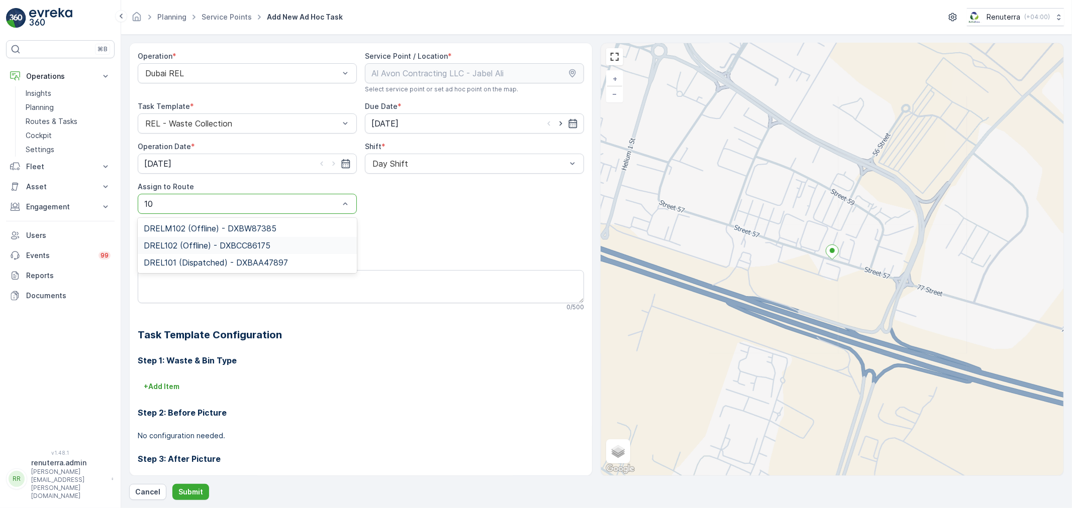
type input "101"
click at [219, 227] on span "DREL101 (Dispatched) - DXBAA47897" at bounding box center [216, 228] width 144 height 9
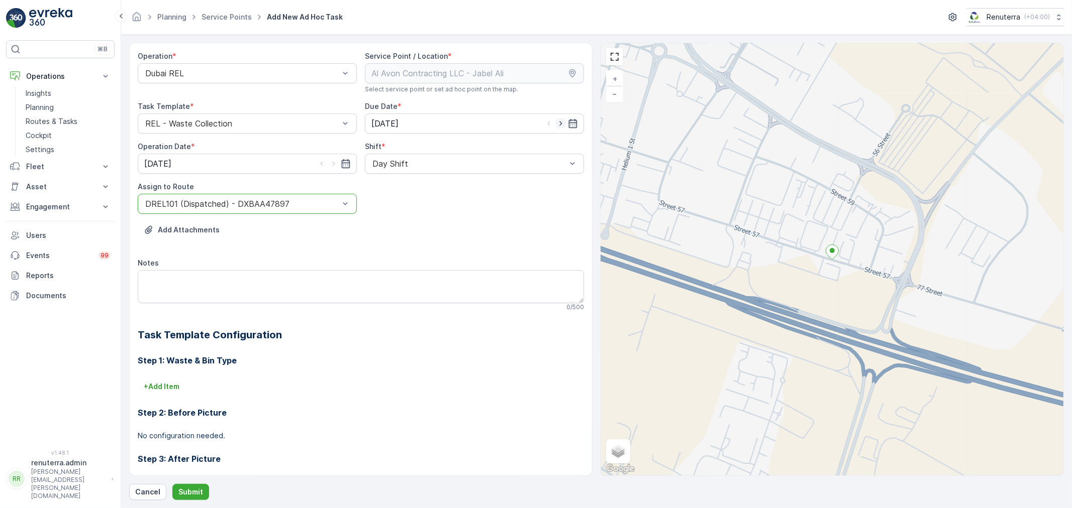
click at [559, 122] on icon "button" at bounding box center [561, 124] width 10 height 10
type input "23.08.2025"
click at [331, 162] on icon "button" at bounding box center [334, 164] width 10 height 10
type input "23.08.2025"
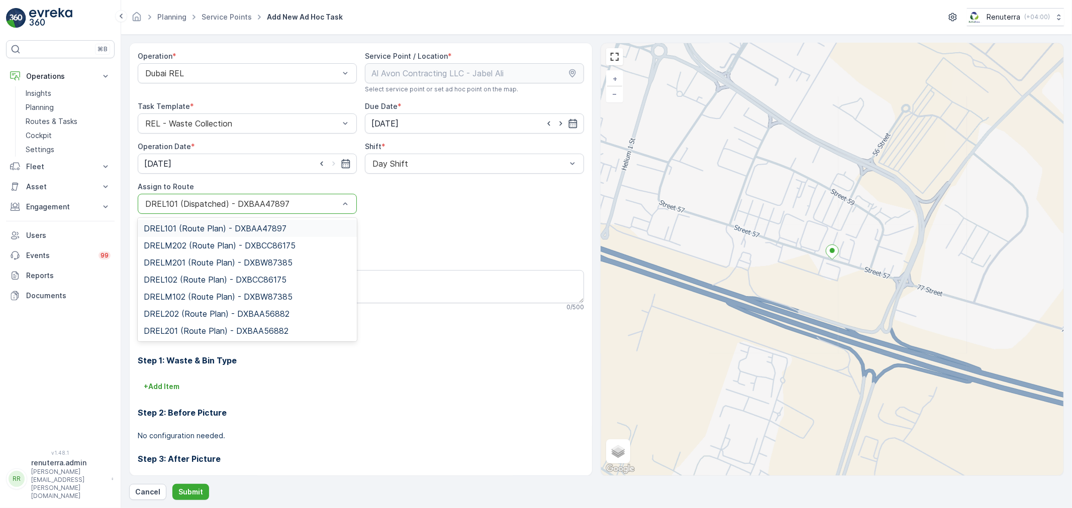
click at [248, 202] on div at bounding box center [242, 203] width 196 height 9
type input "101"
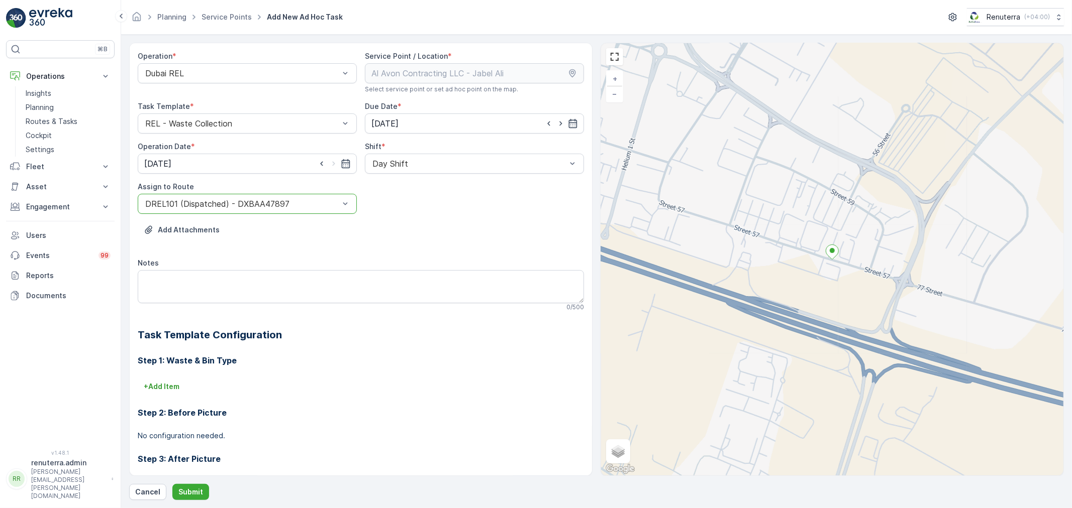
drag, startPoint x: 221, startPoint y: 212, endPoint x: 218, endPoint y: 220, distance: 8.3
click at [220, 214] on div "DREL101 (Dispatched) - DXBAA47897" at bounding box center [247, 204] width 219 height 20
click at [214, 202] on div at bounding box center [242, 203] width 196 height 9
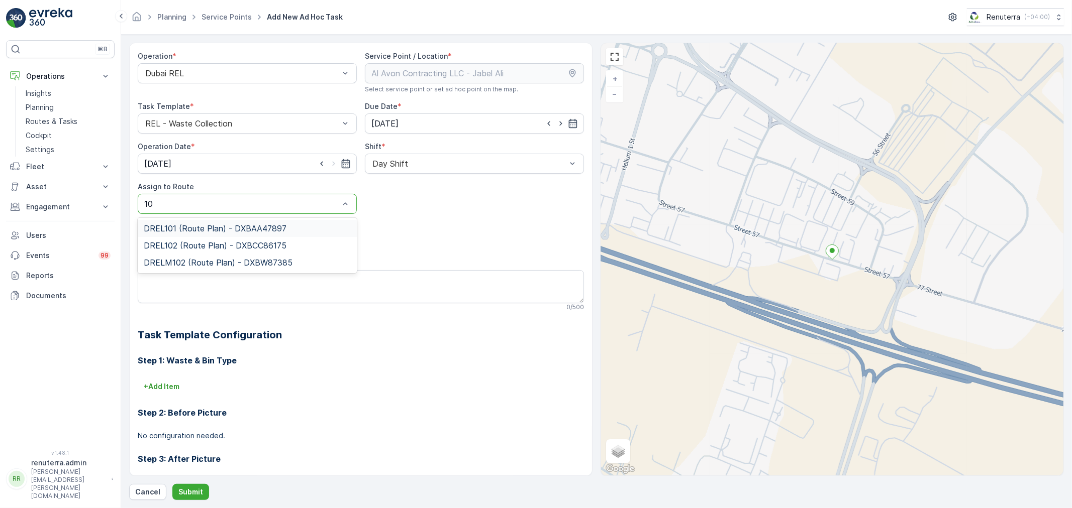
type input "101"
click at [209, 230] on span "DREL101 (Route Plan) - DXBAA47897" at bounding box center [215, 228] width 143 height 9
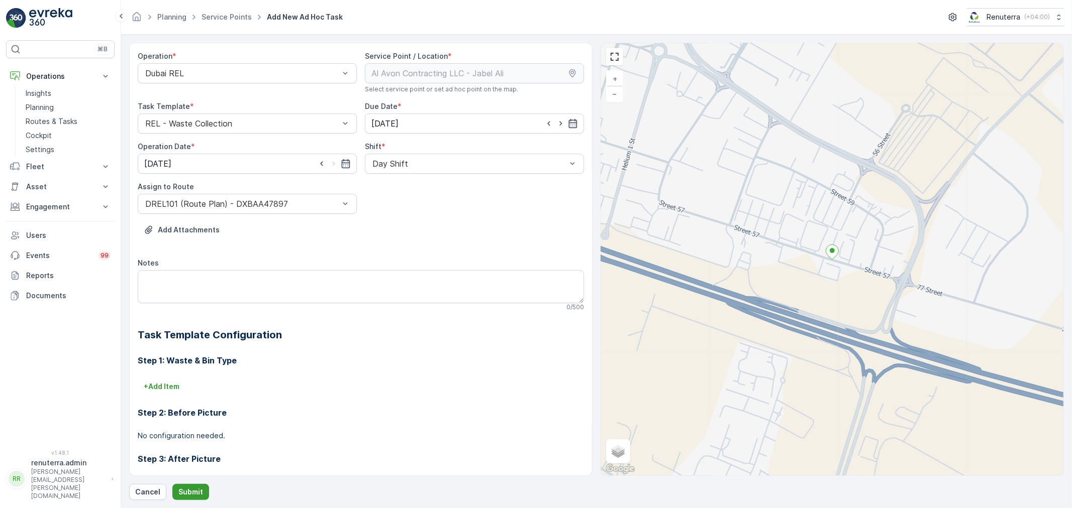
click at [187, 490] on p "Submit" at bounding box center [190, 492] width 25 height 10
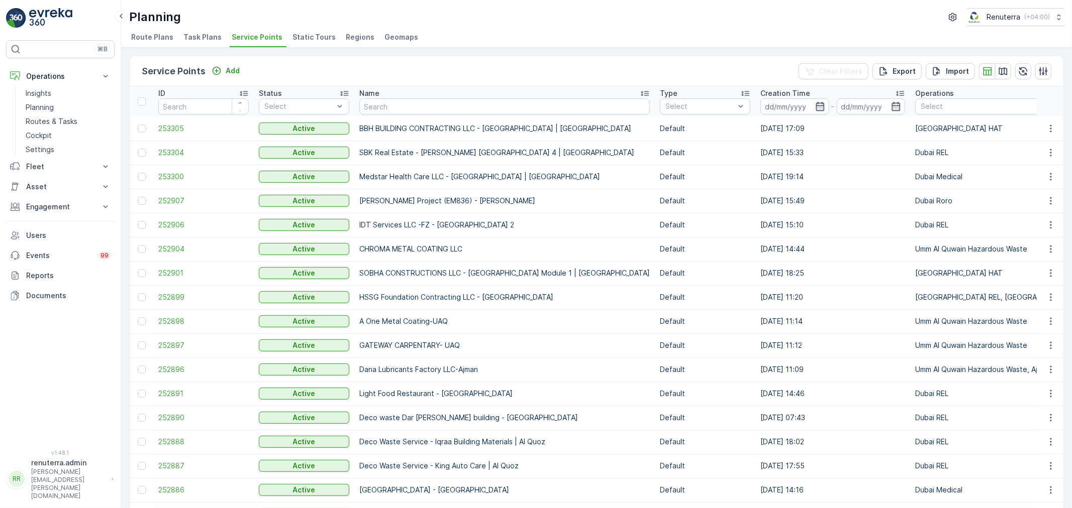
click at [399, 108] on input "text" at bounding box center [504, 106] width 290 height 16
type input "gulf"
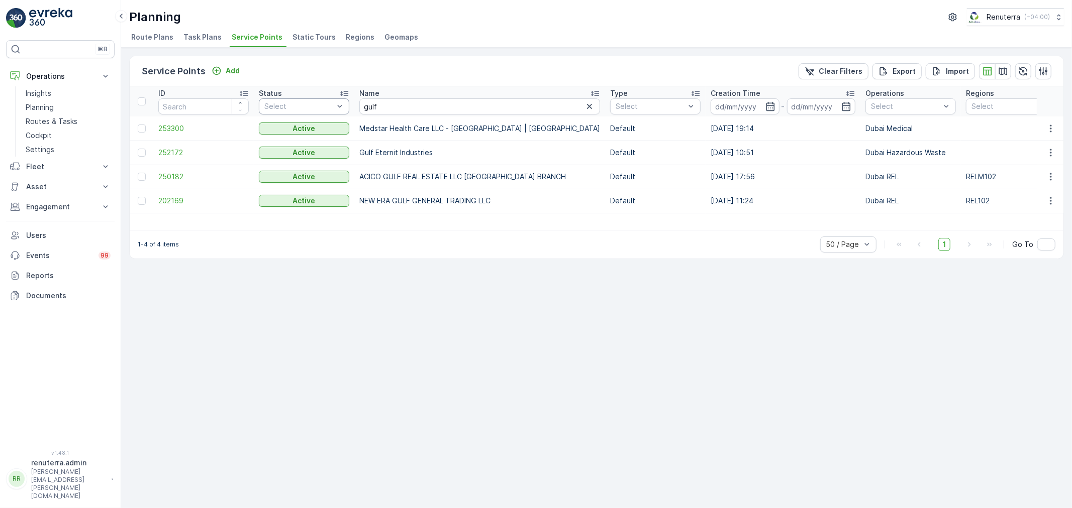
drag, startPoint x: 360, startPoint y: 106, endPoint x: 327, endPoint y: 106, distance: 33.7
paste input "GULF CONTRACTING AND LANDSCAPING L.L"
type input "GULF CONTRACTING AND LANDSCAPING L.L"
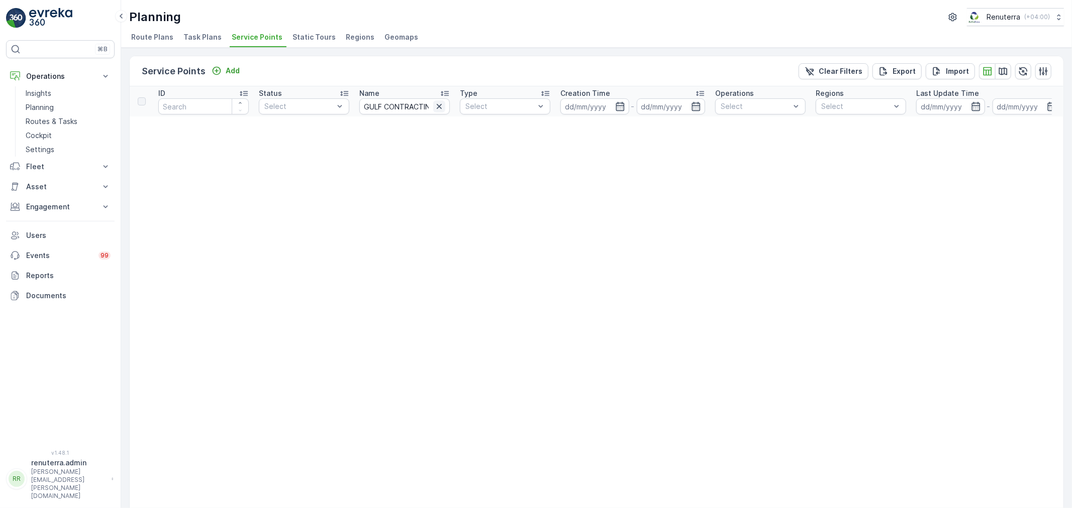
click at [434, 108] on icon "button" at bounding box center [439, 106] width 10 height 10
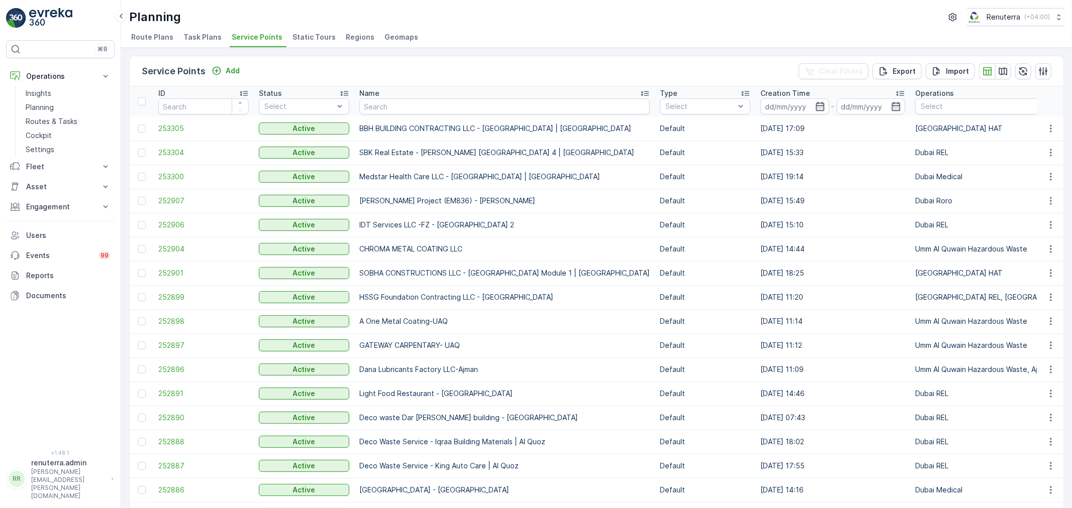
click at [394, 101] on input "text" at bounding box center [504, 106] width 290 height 16
type input "future"
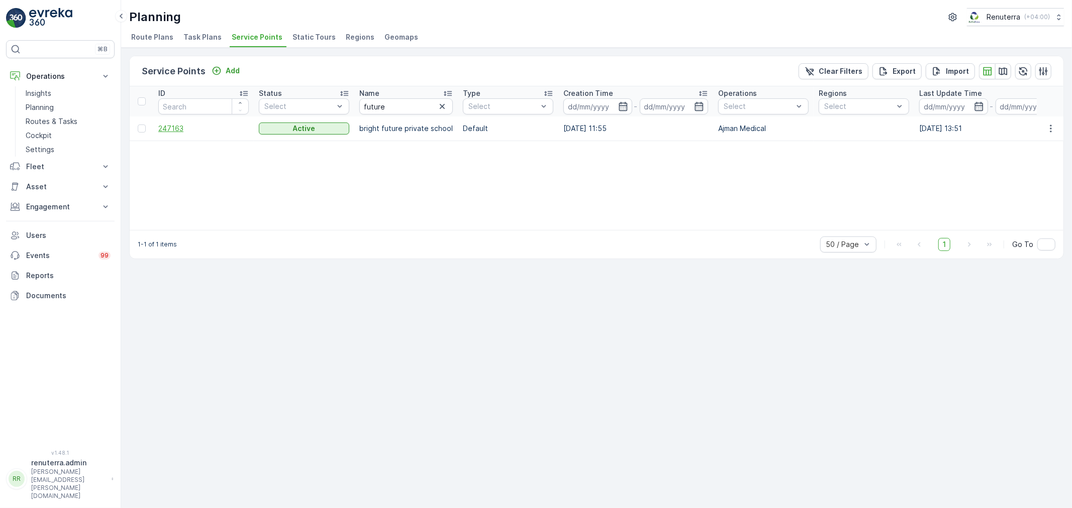
click at [184, 127] on span "247163" at bounding box center [203, 129] width 90 height 10
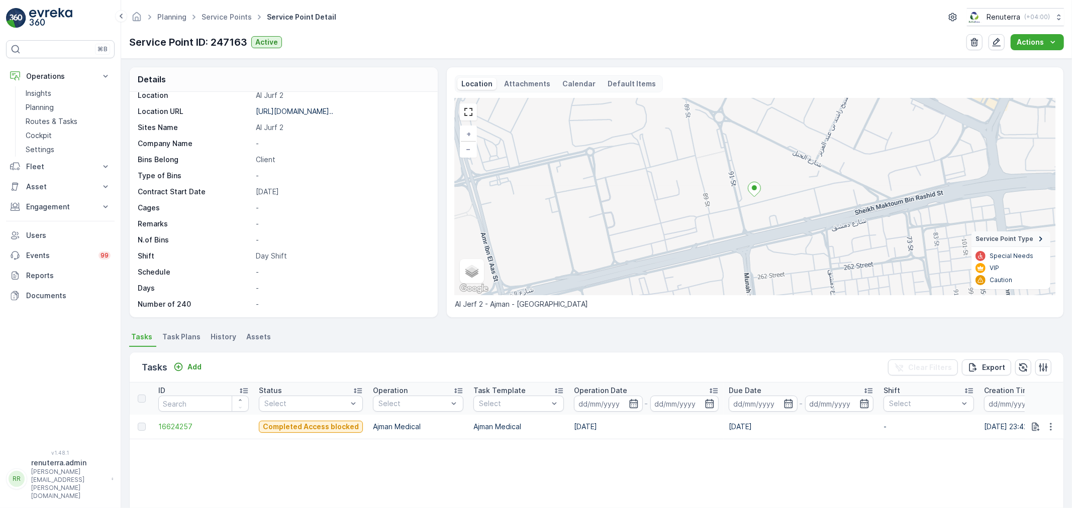
click at [188, 338] on span "Task Plans" at bounding box center [181, 337] width 38 height 10
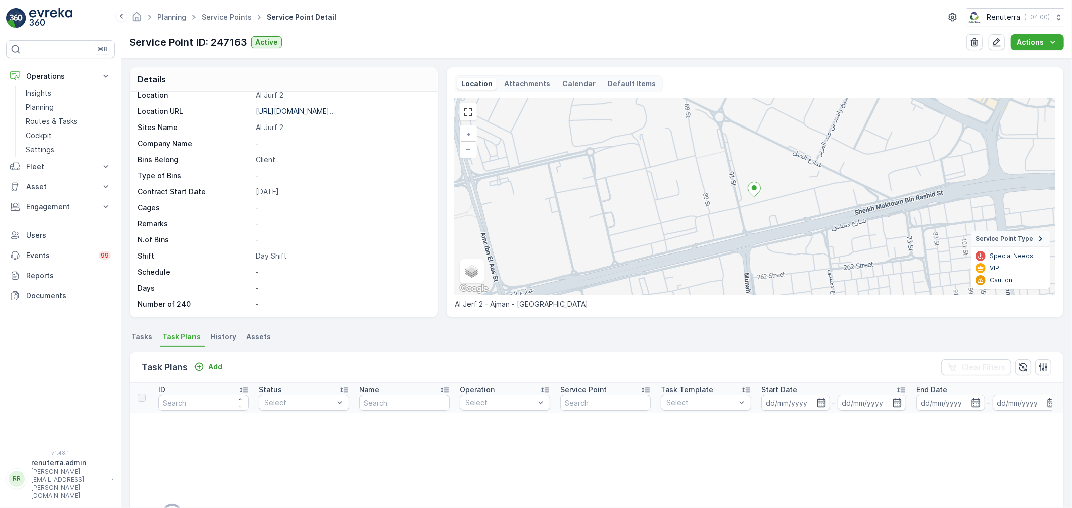
click at [143, 342] on span "Tasks" at bounding box center [141, 337] width 21 height 10
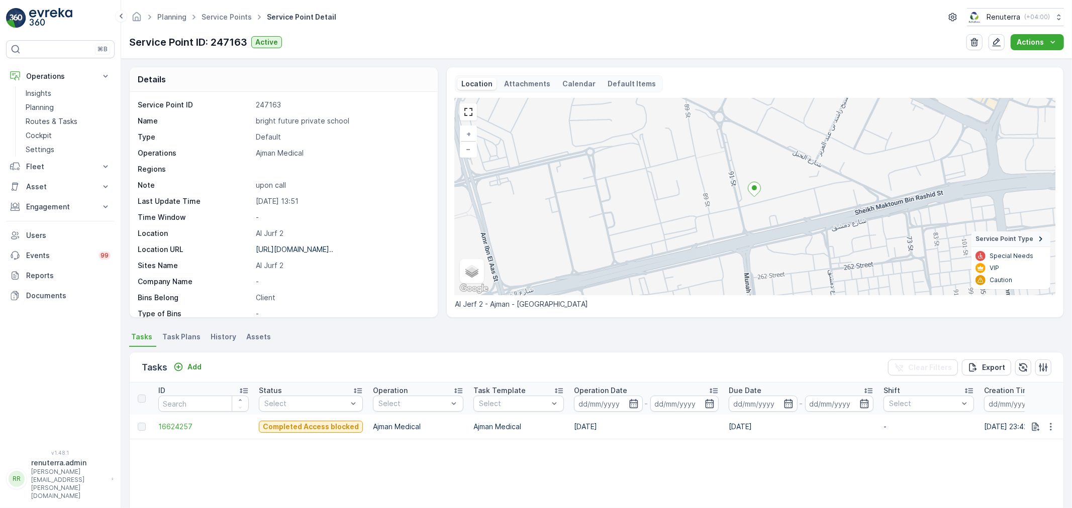
click at [217, 11] on ul "Service Points" at bounding box center [231, 17] width 65 height 15
click at [218, 14] on link "Service Points" at bounding box center [226, 17] width 50 height 9
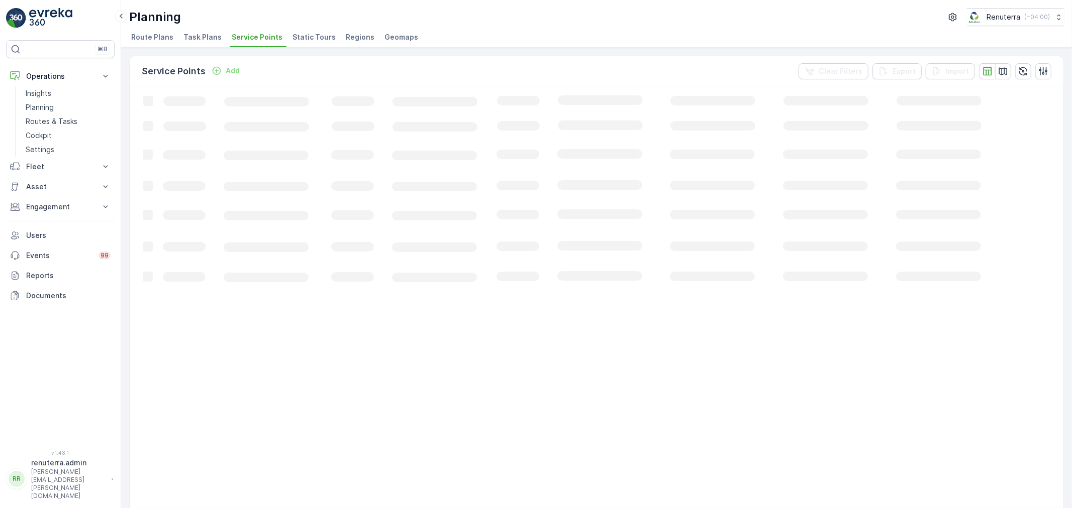
scroll to position [1, 0]
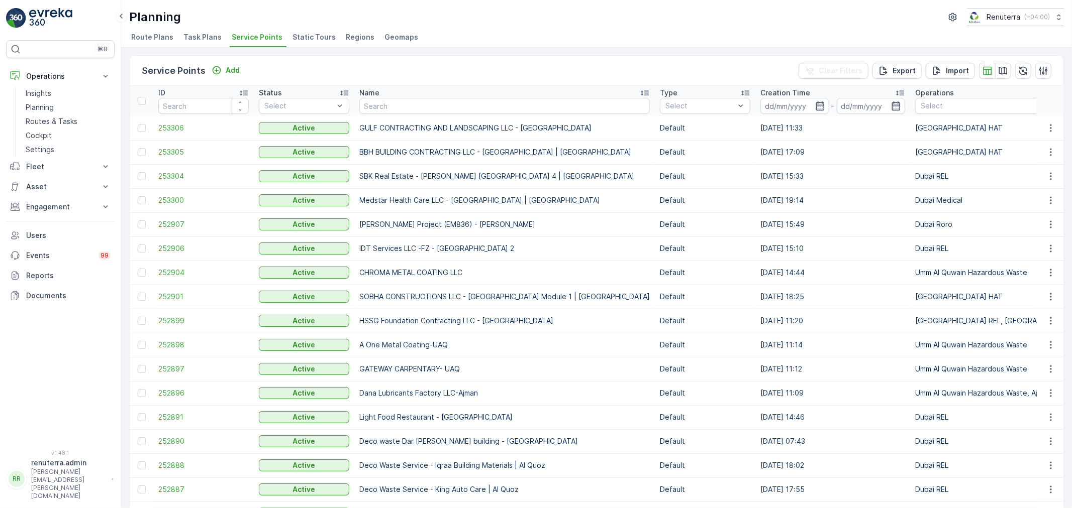
click at [363, 109] on input "text" at bounding box center [504, 106] width 290 height 16
type input "Nomac"
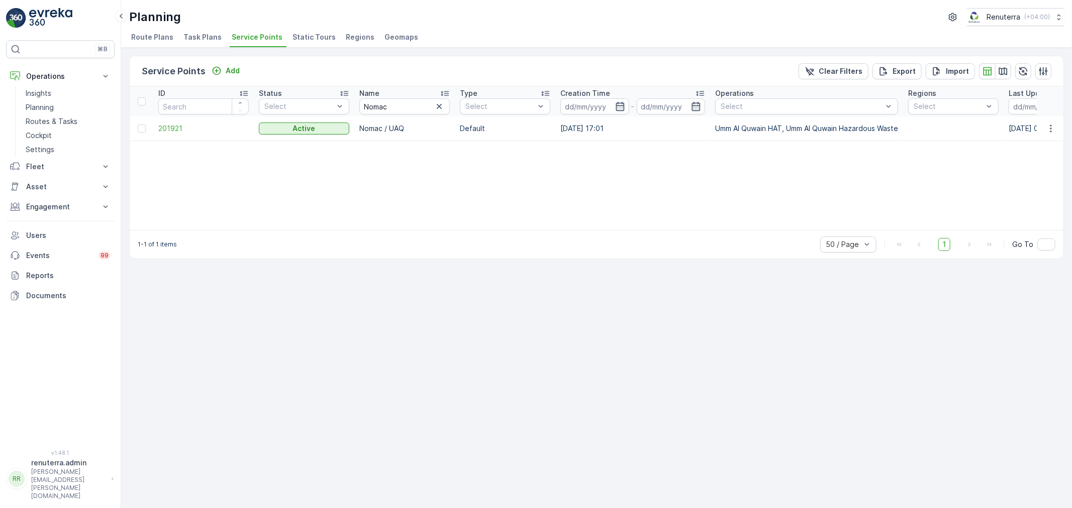
click at [157, 131] on td "201921" at bounding box center [203, 129] width 100 height 24
click at [164, 131] on span "201921" at bounding box center [203, 129] width 90 height 10
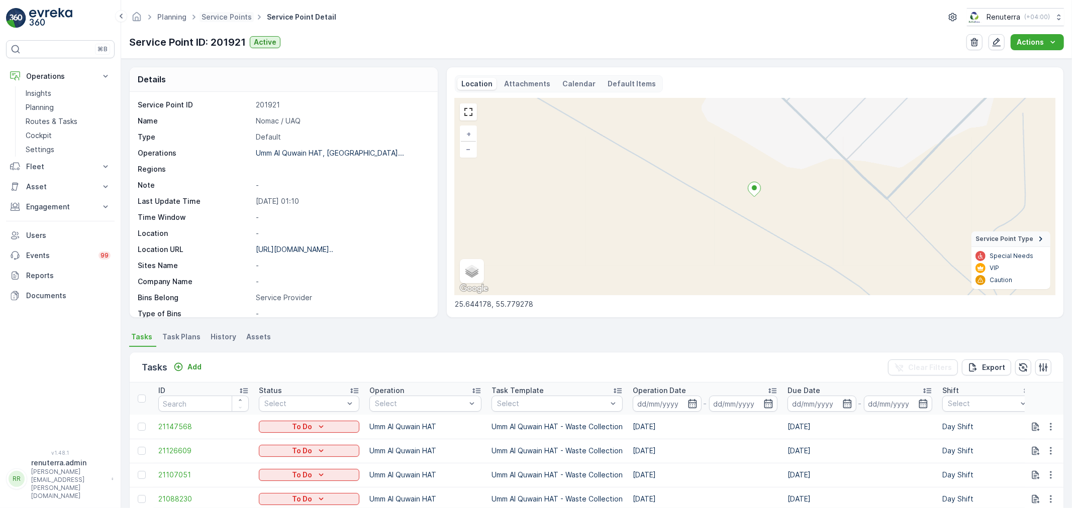
click at [244, 23] on div "Planning Service Points Service Point Detail Renuterra ( +04:00 )" at bounding box center [596, 17] width 934 height 18
click at [243, 22] on span "Service Points" at bounding box center [226, 17] width 54 height 10
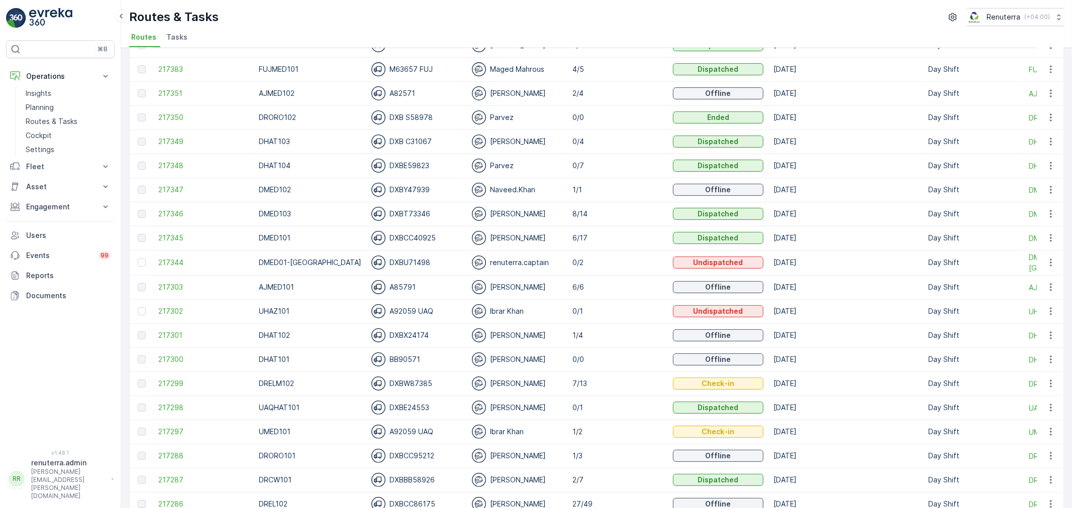
scroll to position [112, 0]
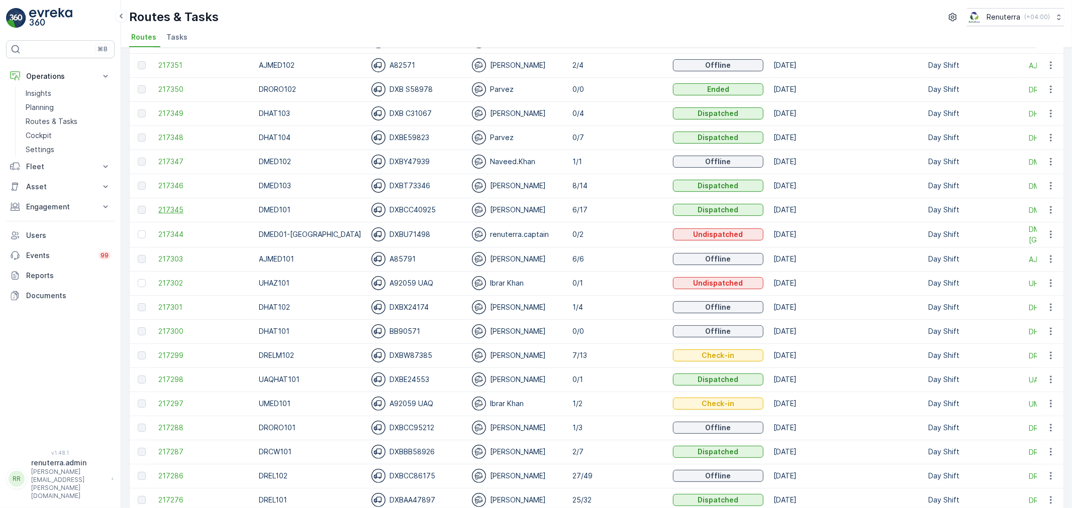
click at [161, 211] on span "217345" at bounding box center [203, 210] width 90 height 10
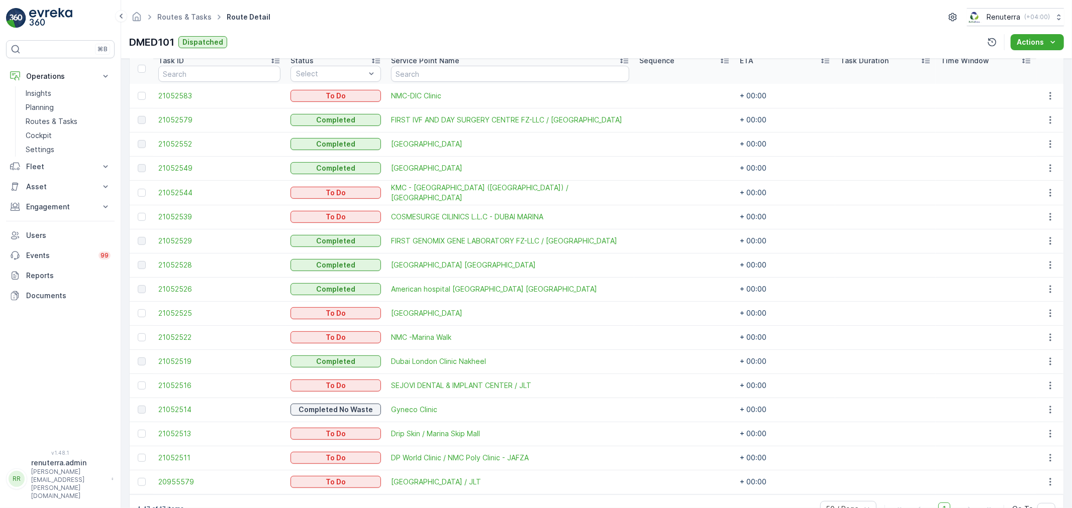
scroll to position [306, 0]
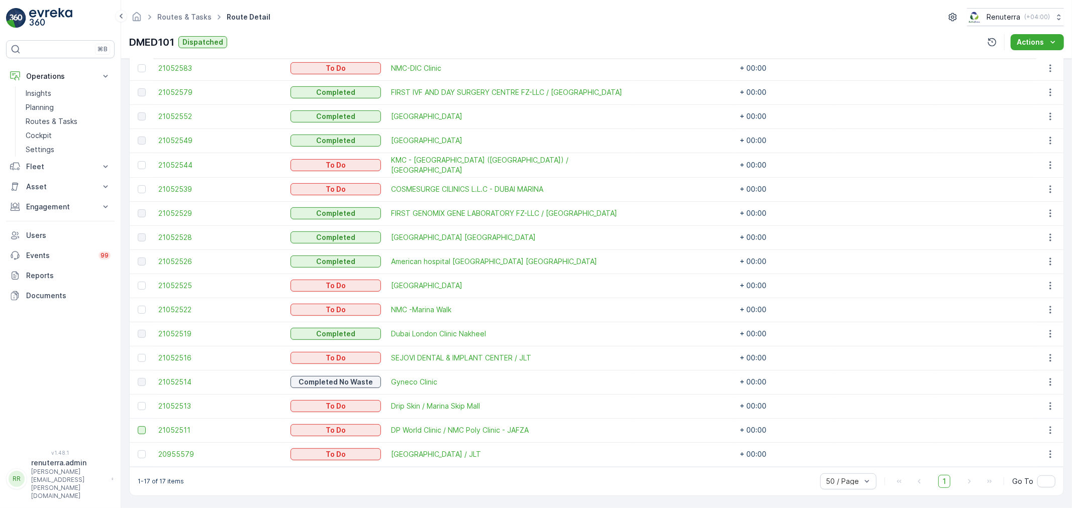
click at [139, 431] on div at bounding box center [142, 431] width 8 height 8
click at [138, 427] on input "checkbox" at bounding box center [138, 427] width 0 height 0
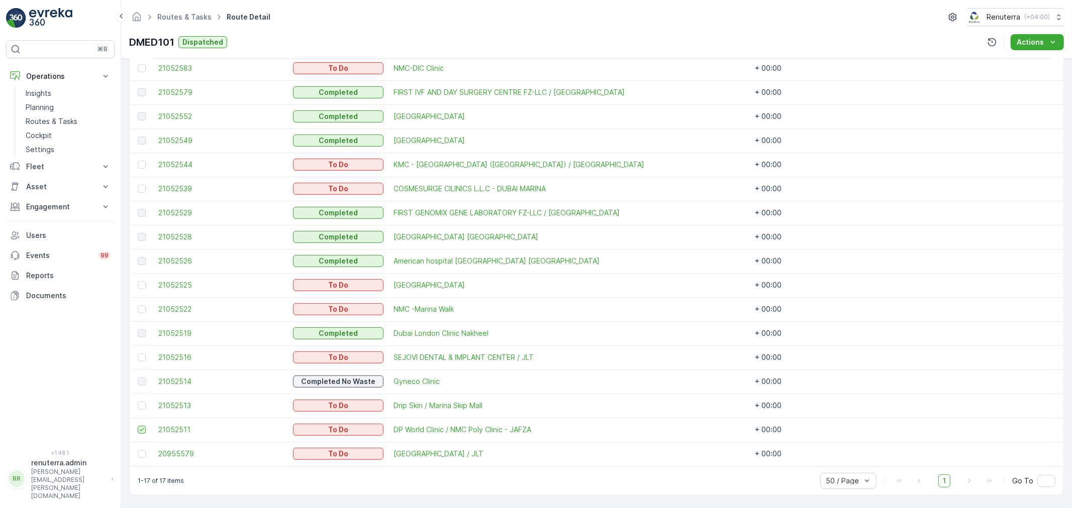
click at [141, 431] on icon at bounding box center [141, 430] width 7 height 7
click at [138, 426] on input "checkbox" at bounding box center [138, 426] width 0 height 0
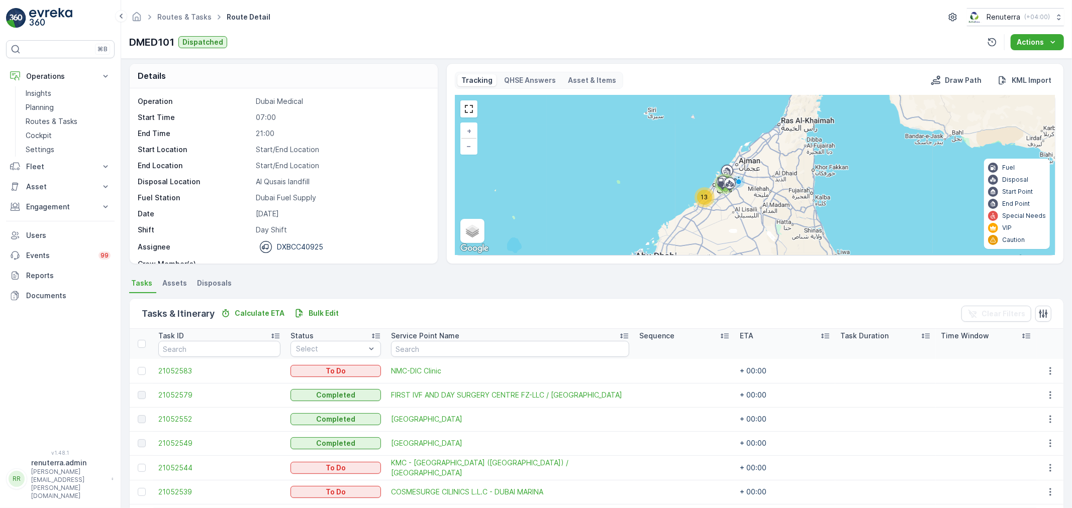
scroll to position [0, 0]
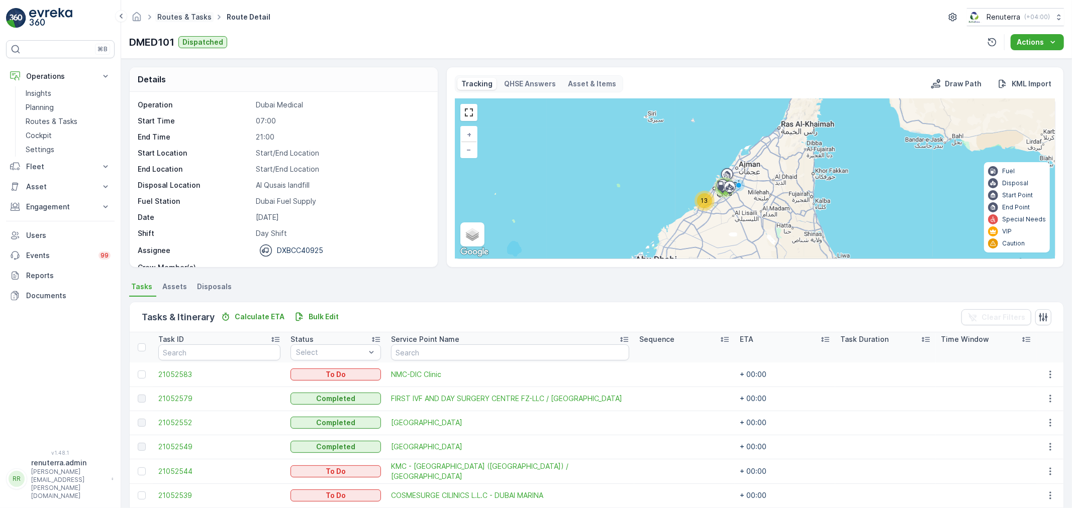
click at [176, 16] on link "Routes & Tasks" at bounding box center [184, 17] width 54 height 9
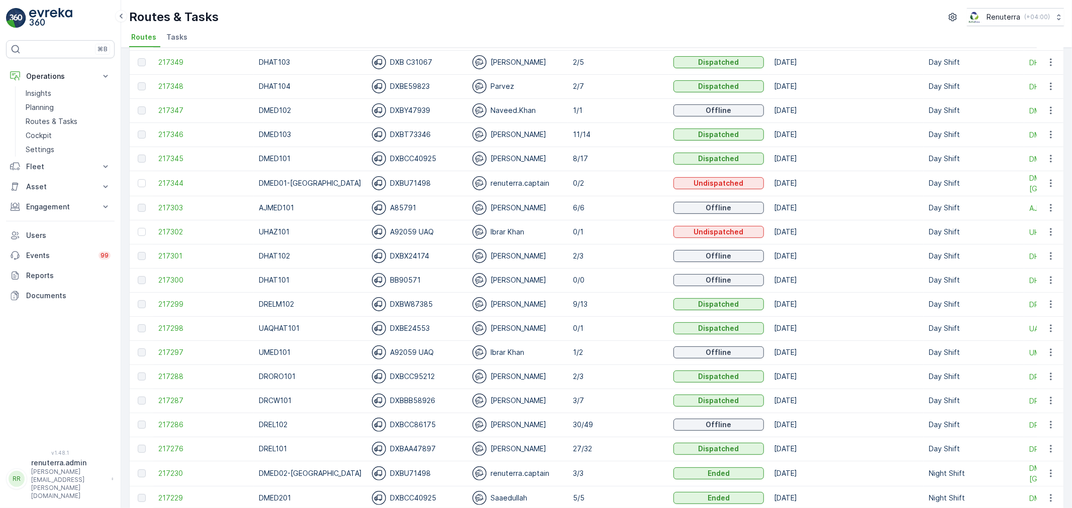
scroll to position [167, 0]
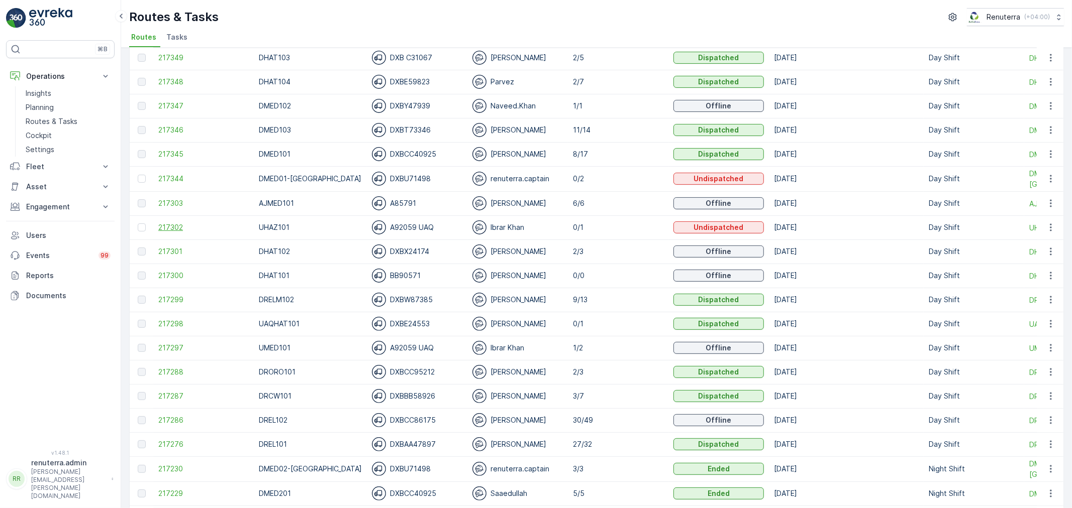
click at [193, 229] on span "217302" at bounding box center [203, 228] width 90 height 10
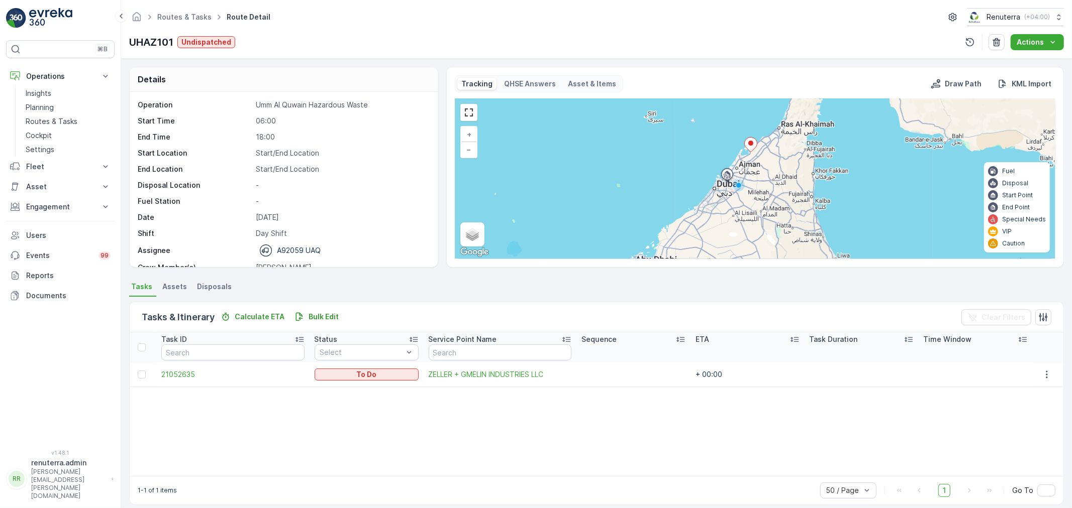
drag, startPoint x: 159, startPoint y: 26, endPoint x: 164, endPoint y: 23, distance: 5.4
click at [164, 23] on div "Routes & Tasks Route Detail Renuterra ( +04:00 )" at bounding box center [596, 17] width 934 height 18
click at [166, 19] on link "Routes & Tasks" at bounding box center [184, 17] width 54 height 9
